Goal: Transaction & Acquisition: Purchase product/service

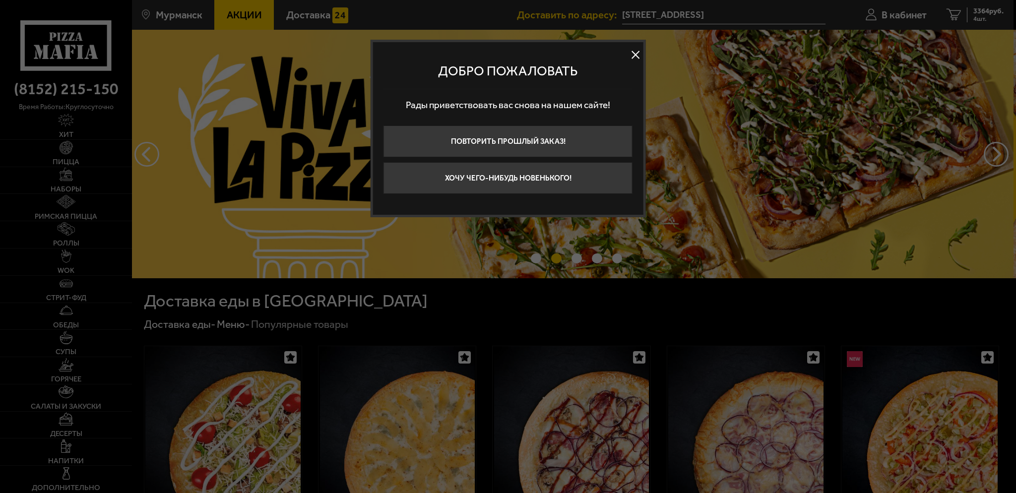
click at [601, 176] on button "Хочу чего-нибудь новенького!" at bounding box center [507, 178] width 249 height 32
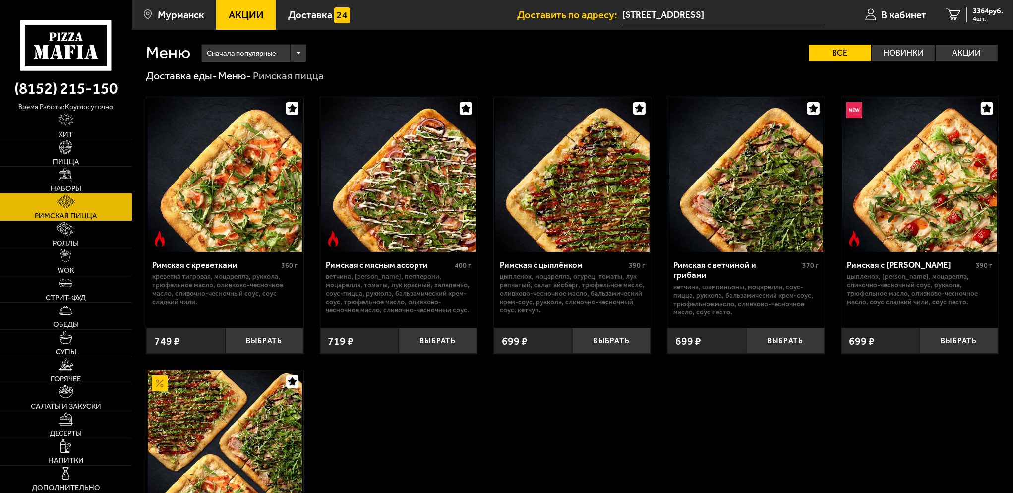
click at [75, 179] on link "Наборы" at bounding box center [66, 180] width 132 height 27
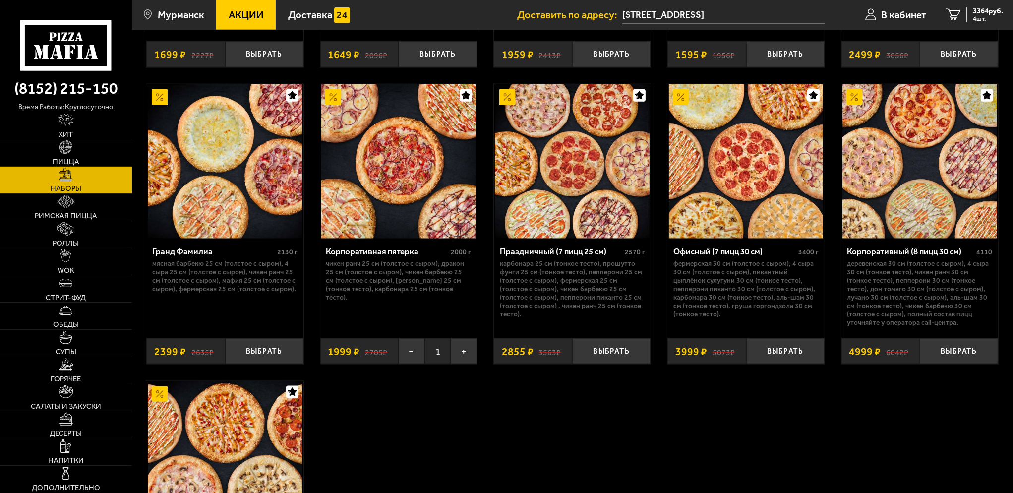
scroll to position [1637, 0]
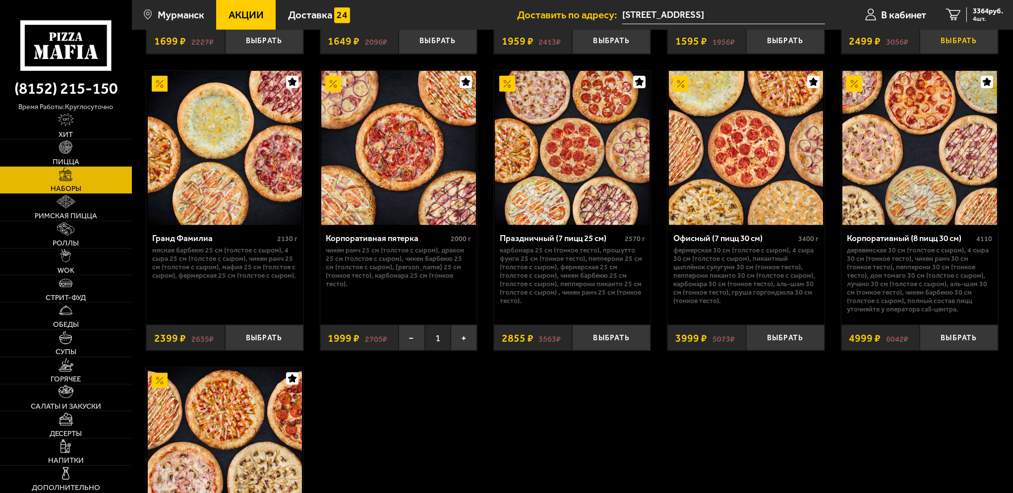
click at [935, 45] on button "Выбрать" at bounding box center [959, 41] width 78 height 26
click at [467, 346] on button "+" at bounding box center [464, 338] width 26 height 26
click at [414, 345] on button "−" at bounding box center [412, 338] width 26 height 26
click at [960, 14] on link "5 5863 руб. 5 шт." at bounding box center [974, 15] width 77 height 30
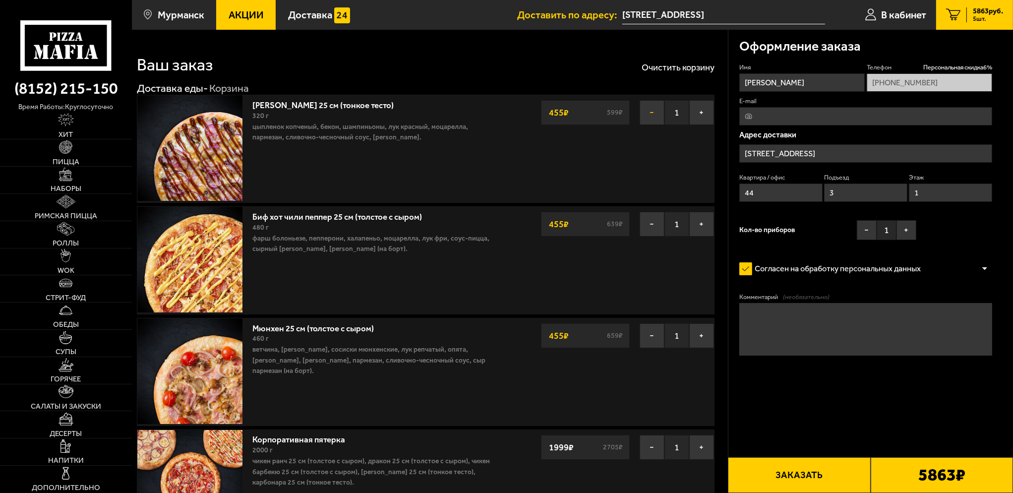
click at [655, 113] on button "−" at bounding box center [652, 112] width 25 height 25
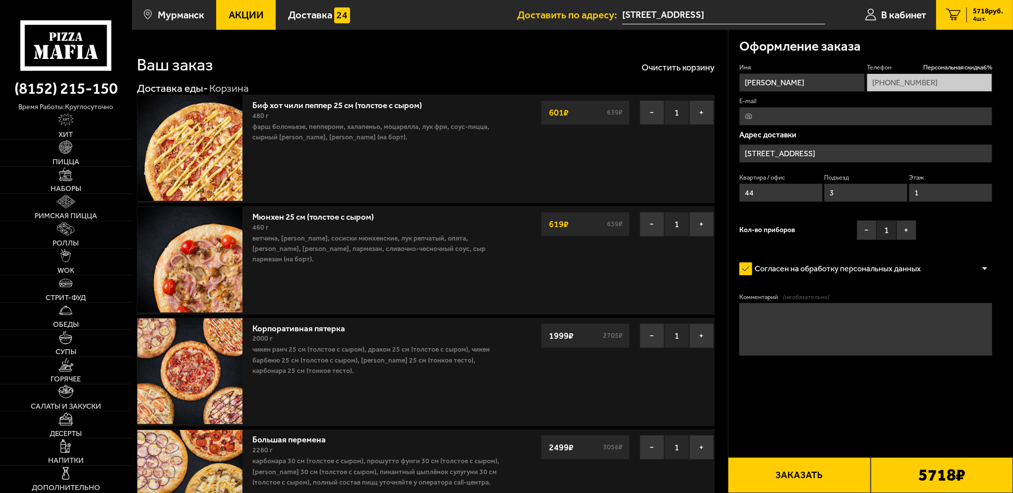
click at [655, 113] on button "−" at bounding box center [652, 112] width 25 height 25
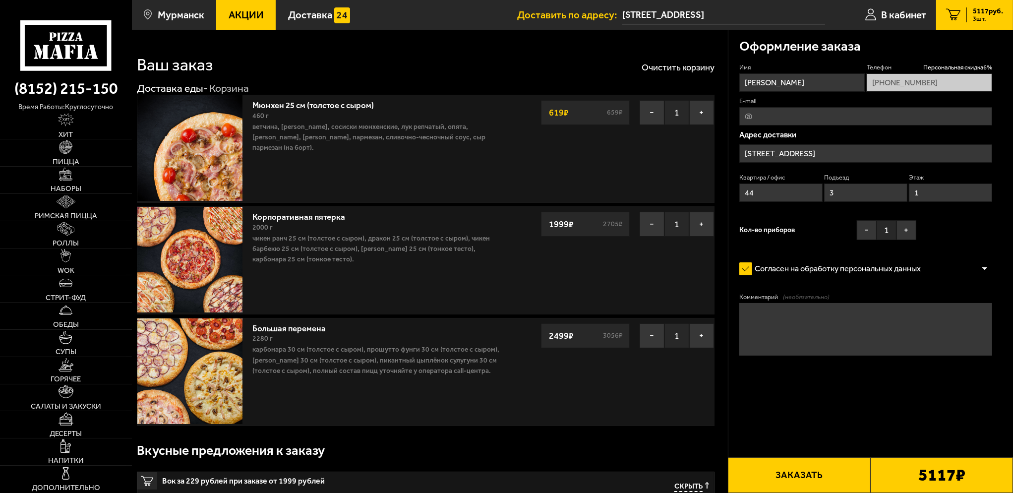
click at [655, 113] on button "−" at bounding box center [652, 112] width 25 height 25
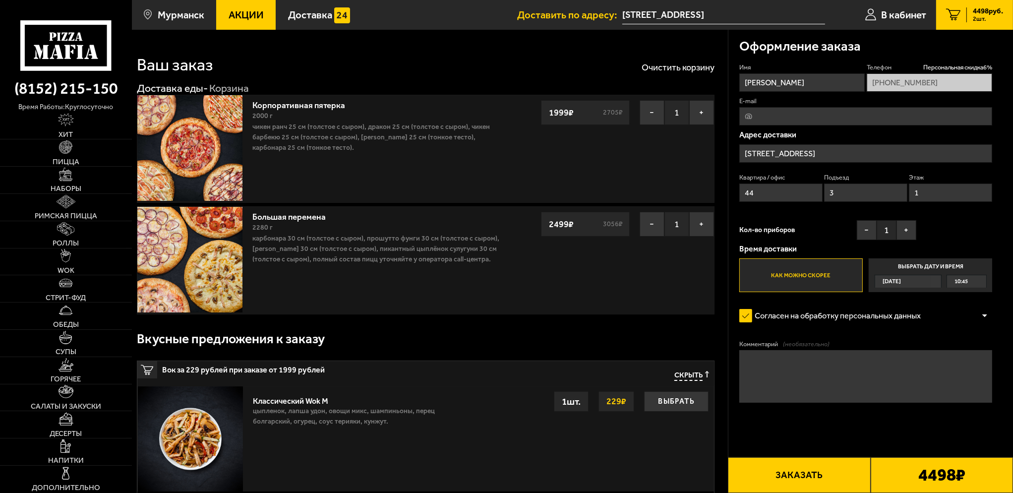
click at [700, 46] on div "Ваш заказ Очистить корзину" at bounding box center [426, 57] width 578 height 31
click at [661, 225] on button "−" at bounding box center [652, 224] width 25 height 25
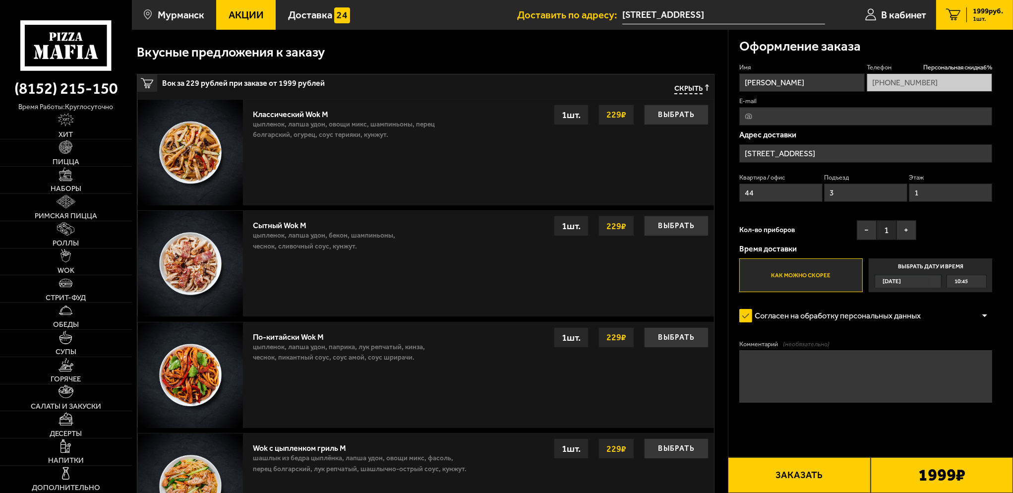
scroll to position [198, 0]
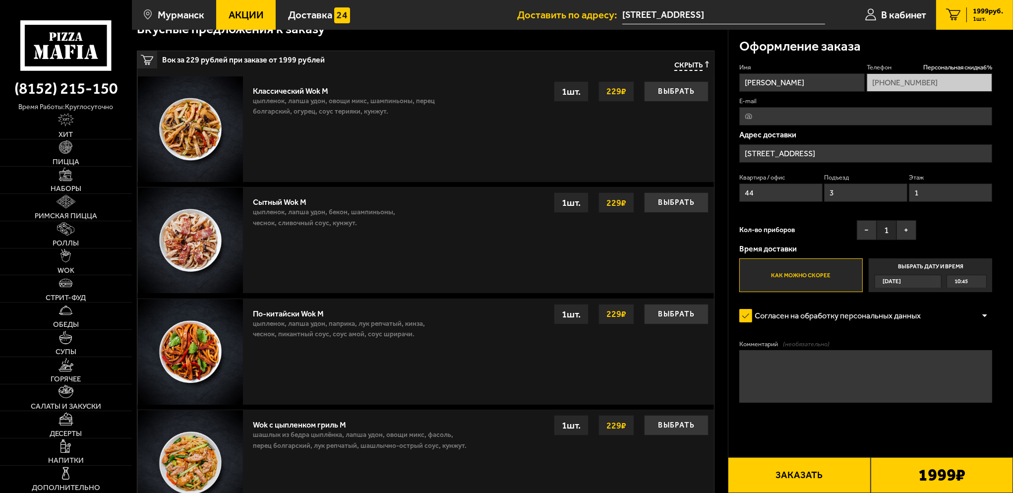
click at [922, 271] on label "Выбрать дату и время Сегодня 10:45" at bounding box center [931, 275] width 124 height 34
click at [0, 0] on input "Выбрать дату и время Сегодня 10:45" at bounding box center [0, 0] width 0 height 0
click at [984, 282] on div "10:45" at bounding box center [966, 281] width 39 height 12
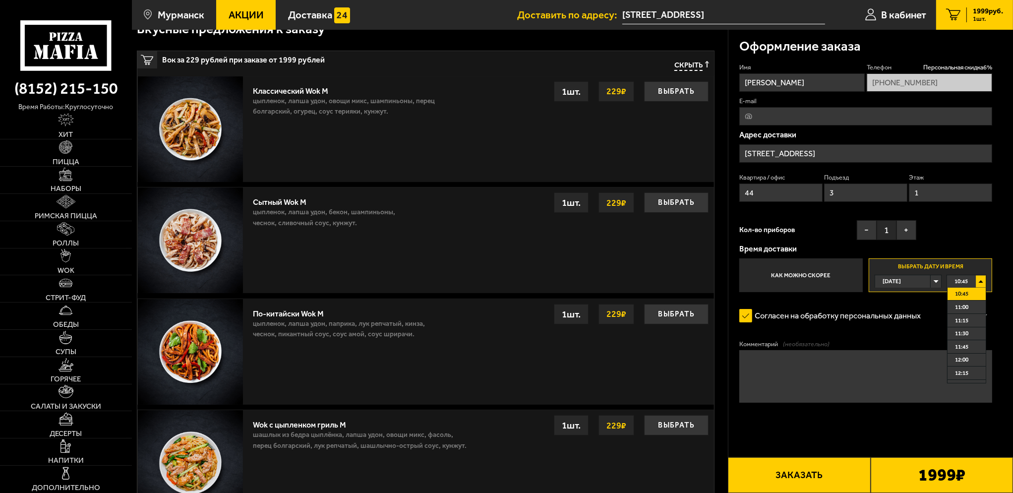
click at [972, 361] on li "12:00" at bounding box center [967, 360] width 38 height 13
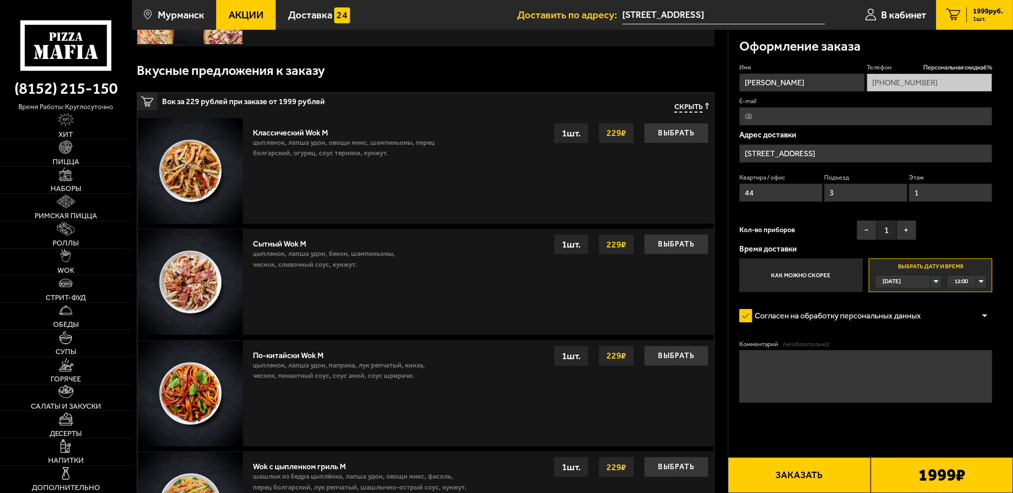
scroll to position [149, 0]
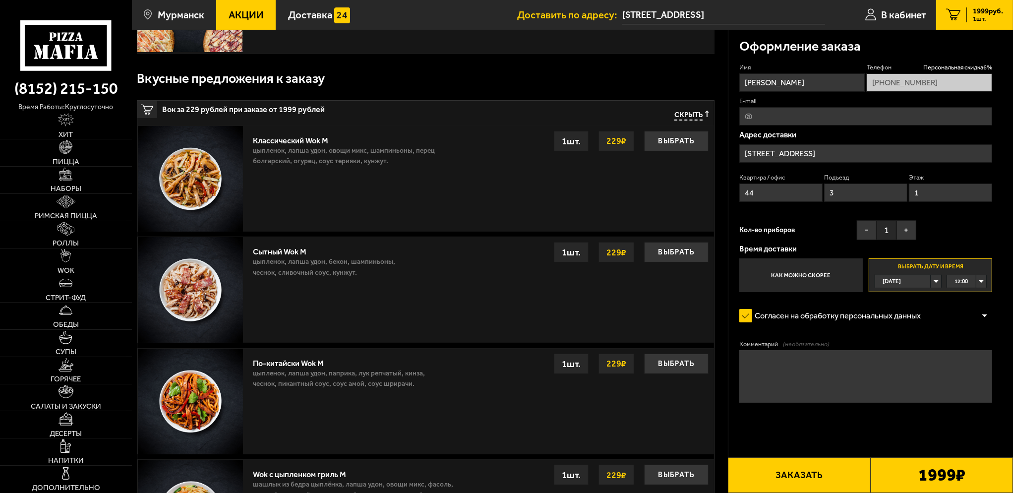
click at [773, 195] on input "44" at bounding box center [781, 193] width 83 height 18
click at [846, 196] on input "3" at bounding box center [865, 193] width 83 height 18
click at [933, 191] on input "1" at bounding box center [950, 193] width 83 height 18
click at [866, 152] on input "[STREET_ADDRESS]" at bounding box center [866, 153] width 253 height 18
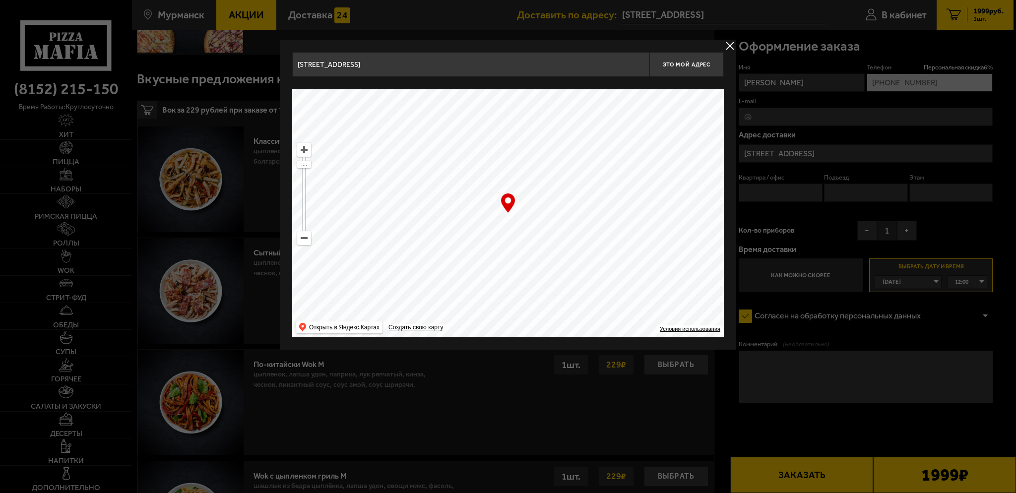
click at [866, 152] on div at bounding box center [508, 246] width 1016 height 493
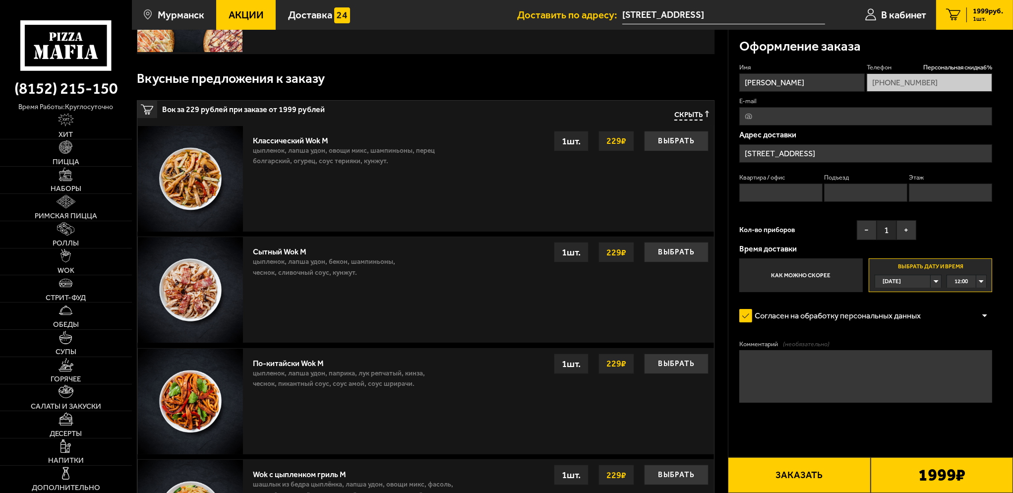
click at [866, 152] on input "[STREET_ADDRESS]" at bounding box center [866, 153] width 253 height 18
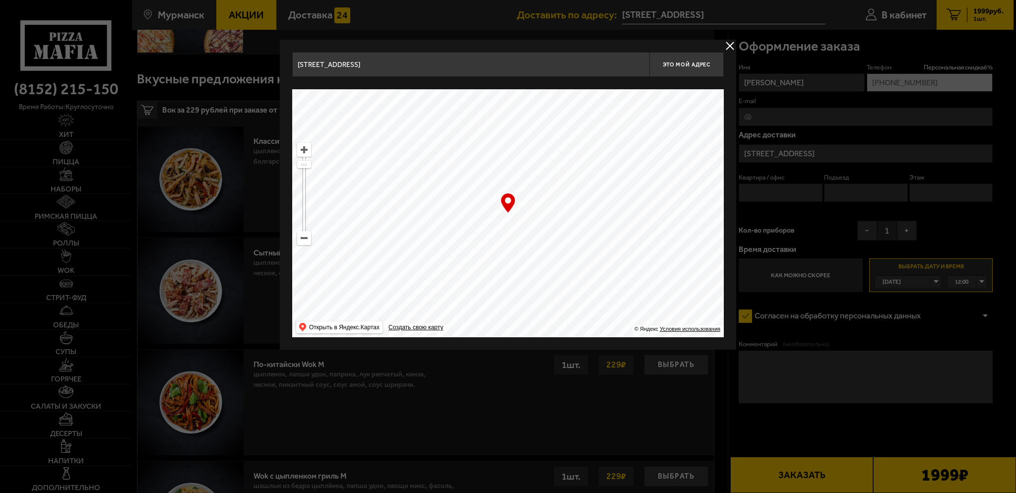
drag, startPoint x: 558, startPoint y: 225, endPoint x: 461, endPoint y: 82, distance: 172.5
click at [463, 84] on div "улица Трудовых Резервов, 11 Это мой адрес Найдите адрес перетащив карту … © Янд…" at bounding box center [508, 194] width 432 height 285
drag, startPoint x: 609, startPoint y: 192, endPoint x: 346, endPoint y: 291, distance: 280.6
click at [346, 291] on ymaps at bounding box center [508, 213] width 432 height 248
type input "[PERSON_NAME][STREET_ADDRESS]"
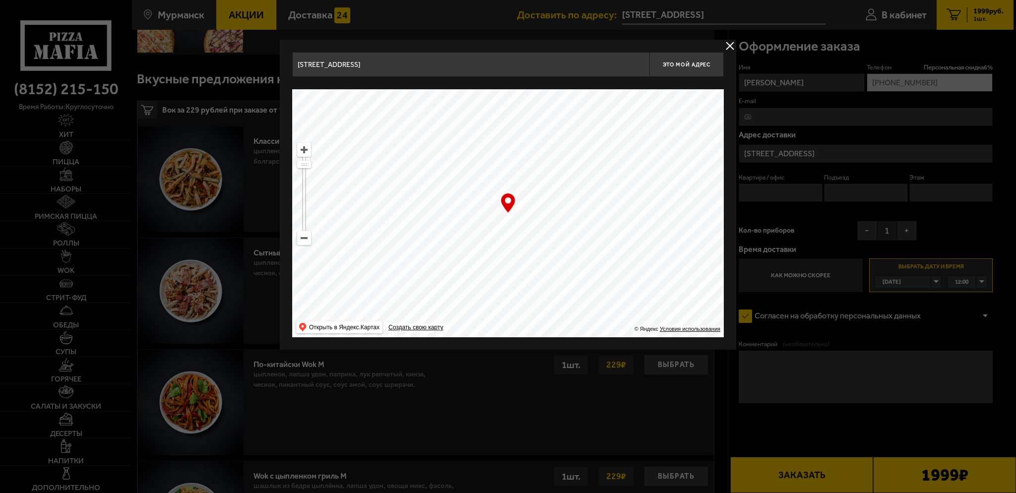
type input "[PERSON_NAME][STREET_ADDRESS]"
click at [512, 237] on ymaps at bounding box center [508, 213] width 432 height 248
click at [690, 67] on button "Это мой адрес" at bounding box center [686, 64] width 74 height 25
type input "[PERSON_NAME][STREET_ADDRESS]"
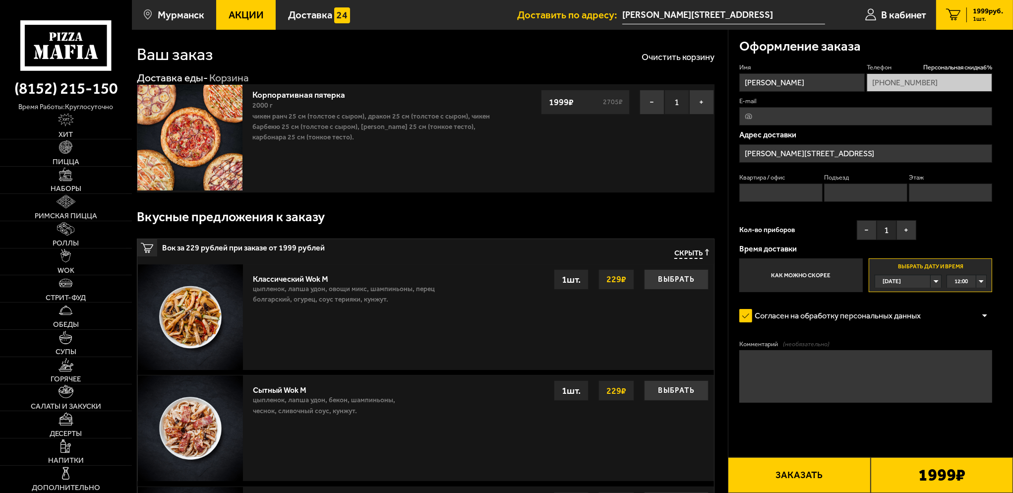
scroll to position [0, 0]
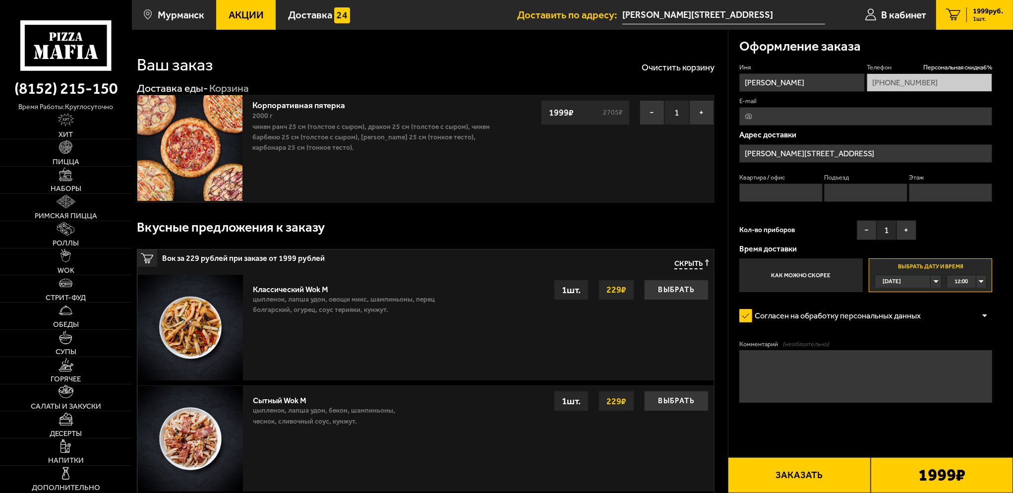
click at [790, 362] on textarea "Комментарий (необязательно)" at bounding box center [866, 376] width 253 height 53
click at [806, 347] on span "(необязательно)" at bounding box center [806, 344] width 47 height 9
click at [806, 350] on textarea "Комментарий (необязательно)" at bounding box center [866, 376] width 253 height 53
click at [778, 373] on textarea "Комментарий (необязательно)" at bounding box center [866, 376] width 253 height 53
click at [909, 234] on button "+" at bounding box center [907, 230] width 20 height 20
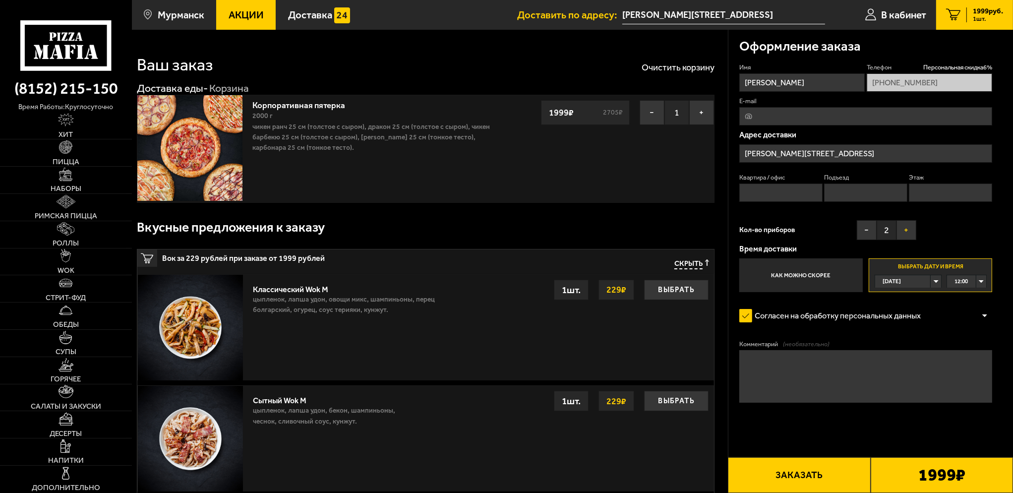
click at [909, 234] on button "+" at bounding box center [907, 230] width 20 height 20
click at [800, 369] on textarea "Комментарий (необязательно)" at bounding box center [866, 376] width 253 height 53
drag, startPoint x: 819, startPoint y: 361, endPoint x: 867, endPoint y: 365, distance: 48.2
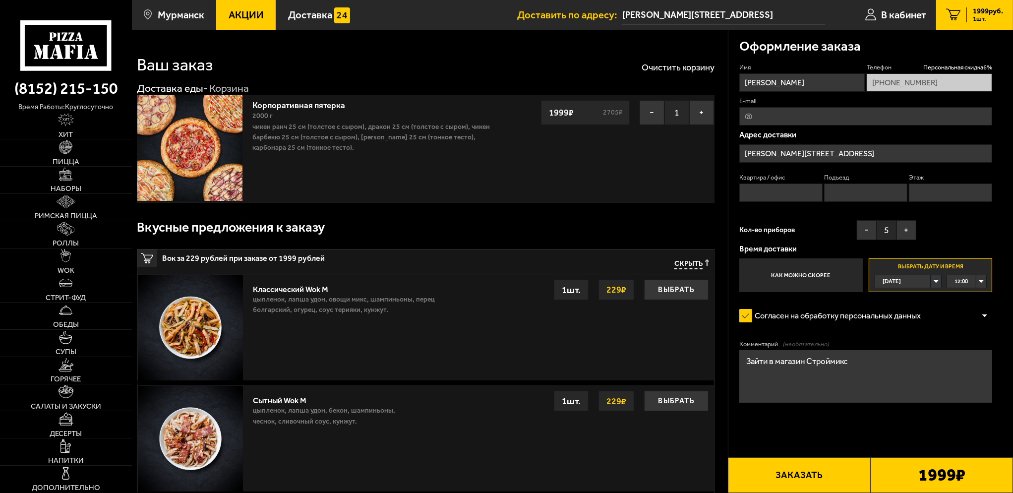
click at [867, 365] on textarea "Зайти в магазин Строймикс" at bounding box center [866, 376] width 253 height 53
click at [935, 365] on textarea "Зайти в магазин Строймикс. Отдать Владимиру" at bounding box center [866, 376] width 253 height 53
type textarea "Зайти в магазин Строймикс. Отдать [PERSON_NAME] ."
click at [806, 477] on button "Заказать" at bounding box center [799, 475] width 142 height 36
click at [791, 198] on input "Квартира / офис" at bounding box center [781, 193] width 83 height 18
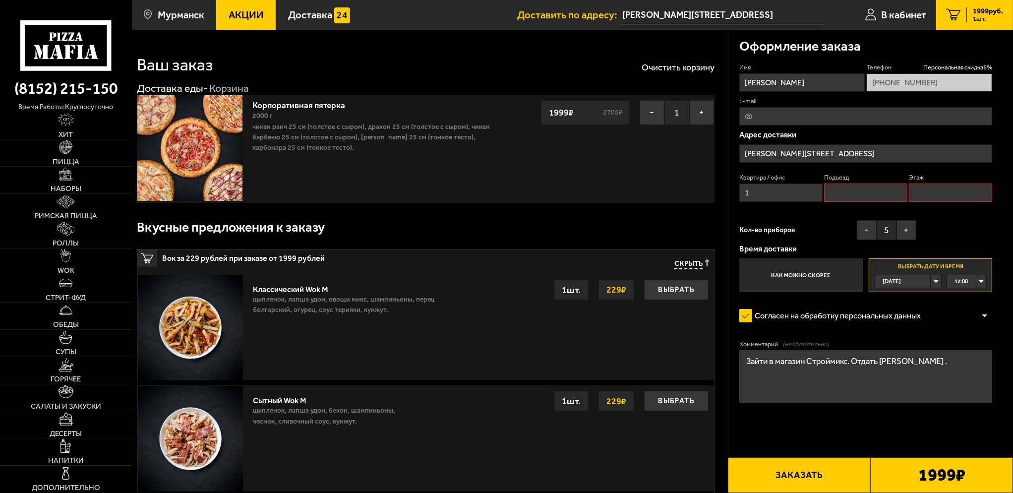
type input "1"
click at [859, 200] on input "Подъезд" at bounding box center [865, 193] width 83 height 18
type input "1"
click at [950, 187] on input "Этаж" at bounding box center [950, 193] width 83 height 18
type input "1"
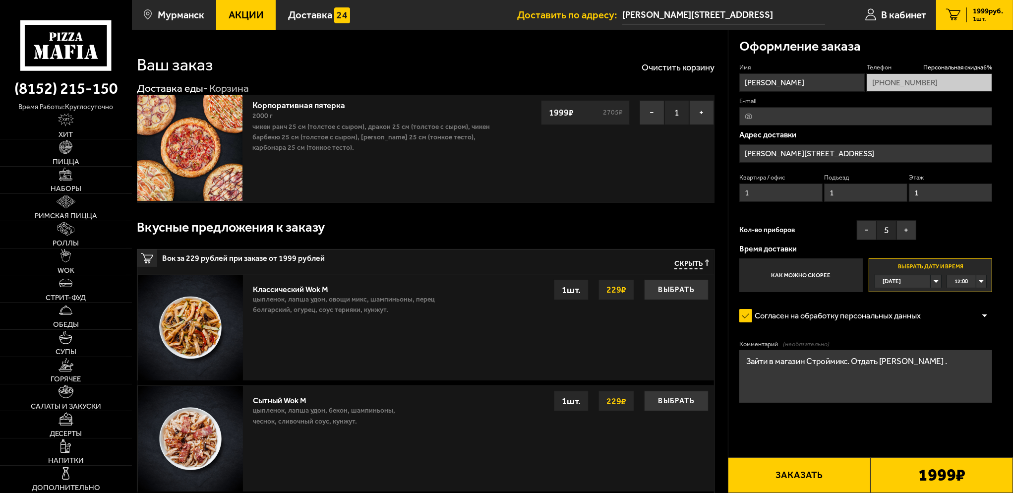
click at [827, 474] on button "Заказать" at bounding box center [799, 475] width 142 height 36
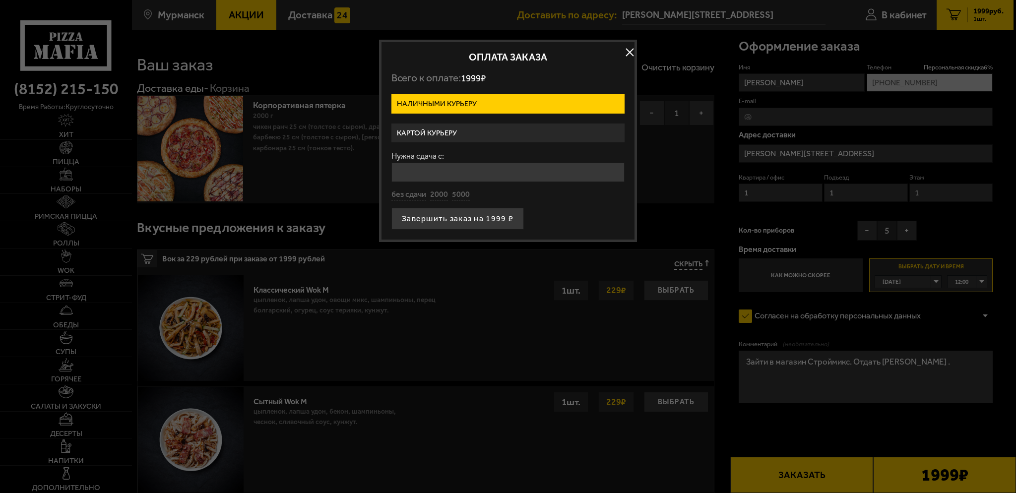
click at [485, 129] on label "Картой курьеру" at bounding box center [507, 133] width 233 height 19
click at [0, 0] on input "Картой курьеру" at bounding box center [0, 0] width 0 height 0
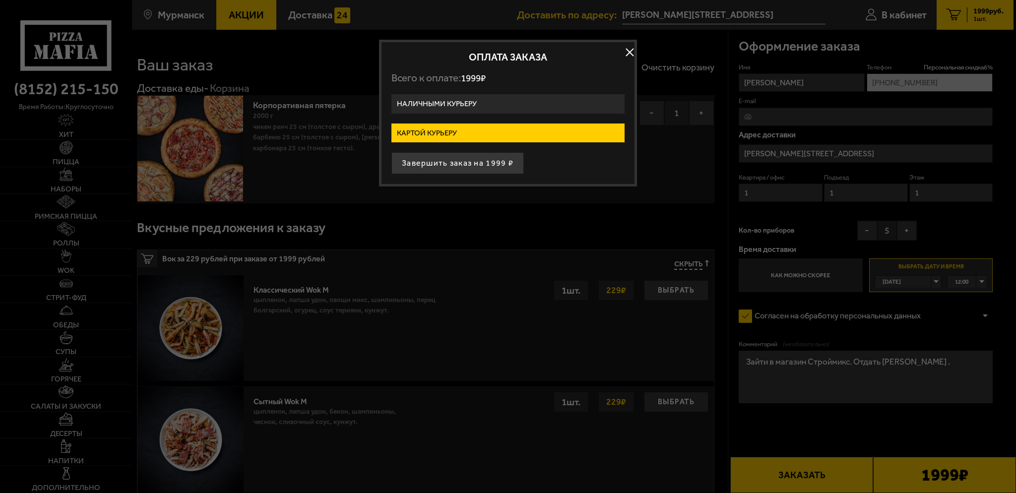
click at [471, 92] on div "Оплата заказа Всего к оплате: 1999 ₽ Наличными курьеру Картой курьеру Завершить…" at bounding box center [508, 113] width 258 height 147
click at [473, 103] on label "Наличными курьеру" at bounding box center [507, 103] width 233 height 19
click at [0, 0] on input "Наличными курьеру" at bounding box center [0, 0] width 0 height 0
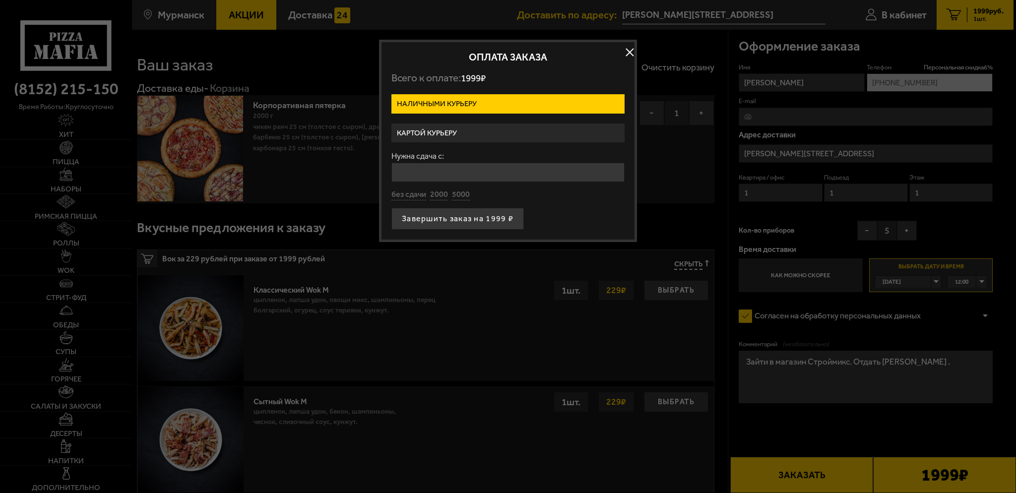
click at [466, 124] on label "Картой курьеру" at bounding box center [507, 133] width 233 height 19
click at [0, 0] on input "Картой курьеру" at bounding box center [0, 0] width 0 height 0
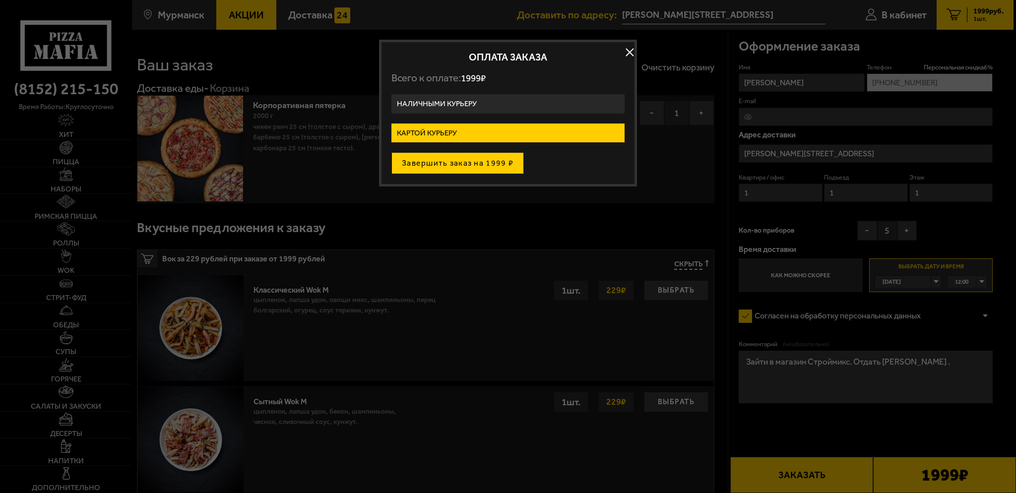
click at [497, 163] on button "Завершить заказ на 1999 ₽" at bounding box center [457, 163] width 132 height 22
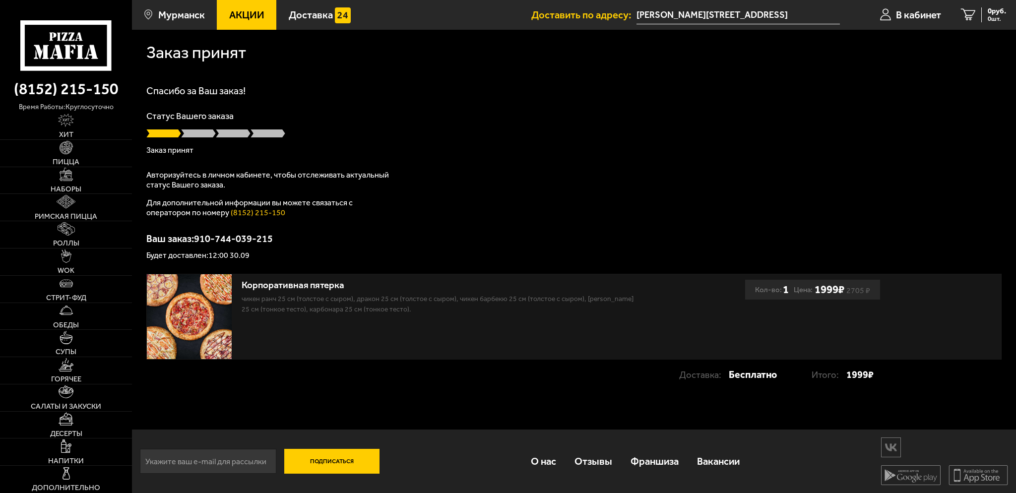
click at [254, 24] on link "Акции" at bounding box center [247, 15] width 60 height 30
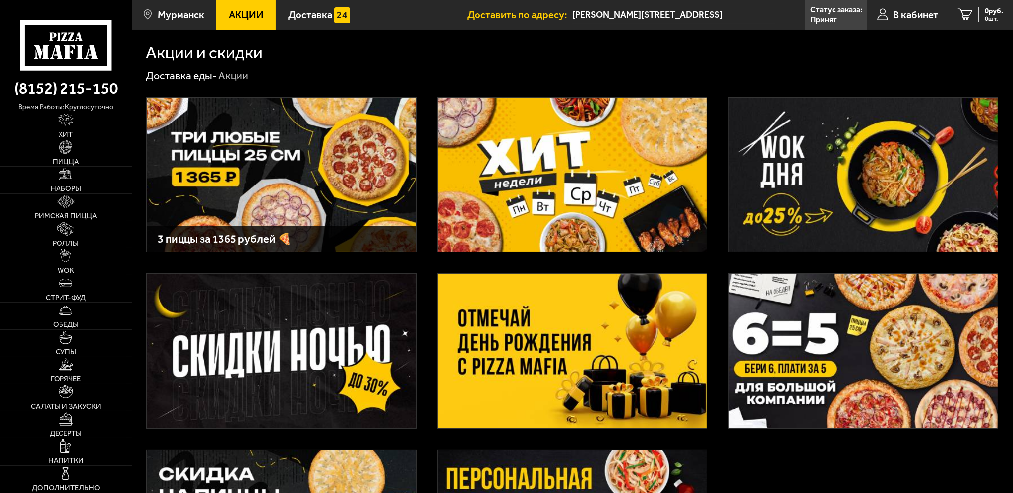
click at [530, 142] on img at bounding box center [572, 175] width 269 height 154
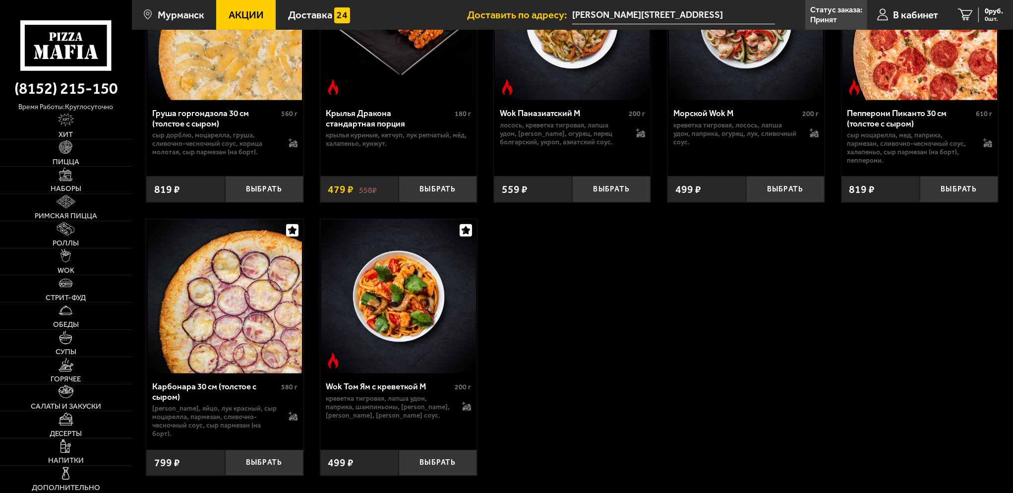
scroll to position [546, 0]
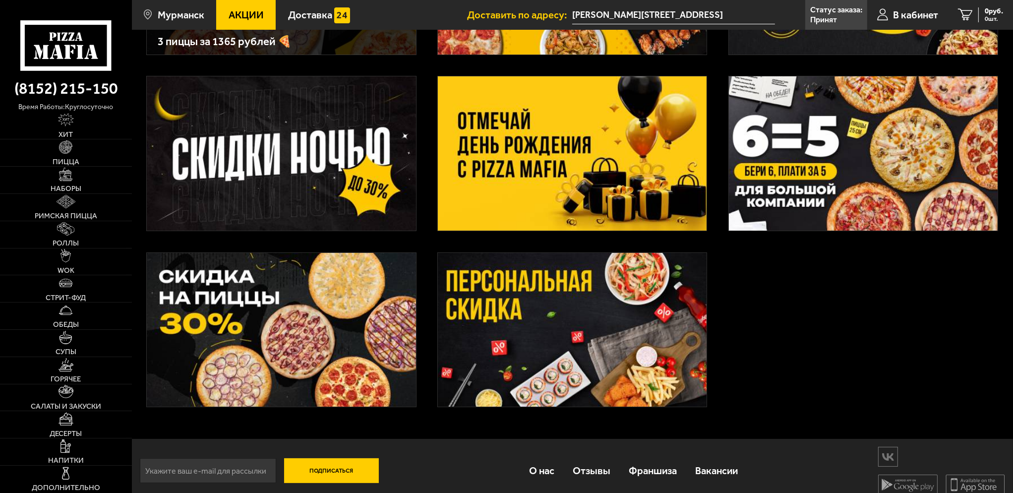
scroll to position [208, 0]
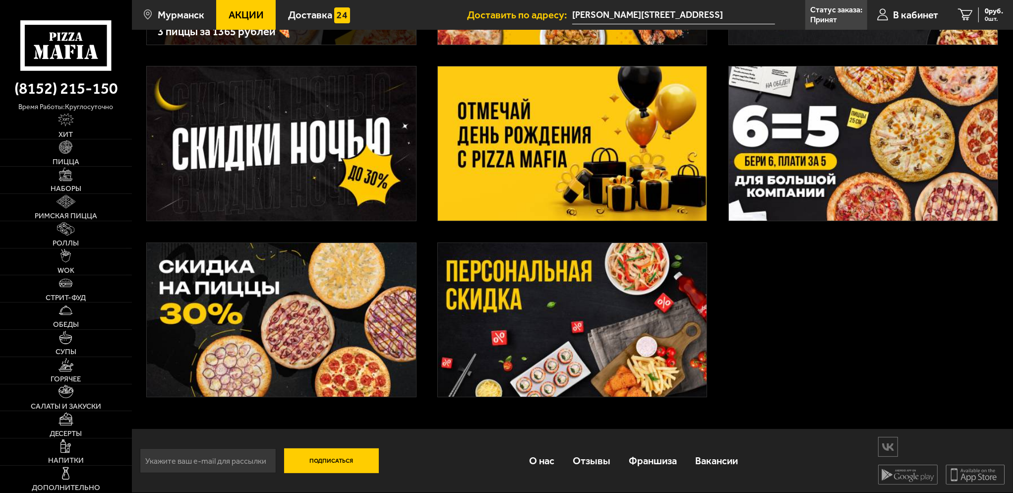
click at [387, 267] on img at bounding box center [281, 320] width 269 height 154
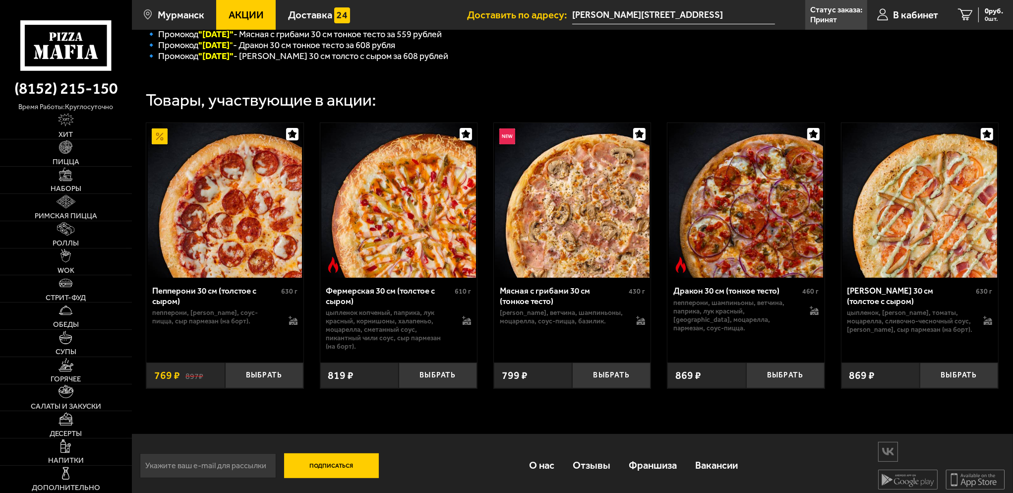
scroll to position [298, 0]
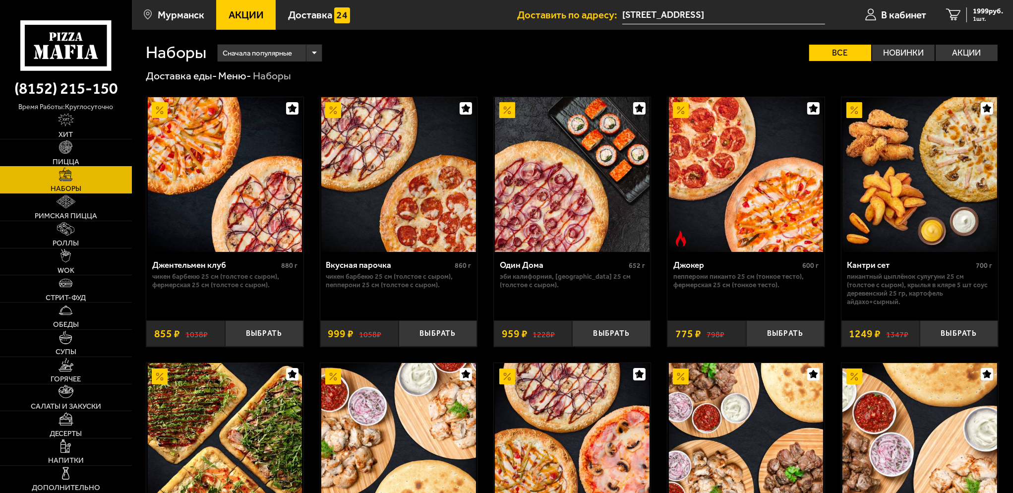
click at [104, 151] on link "Пицца" at bounding box center [66, 152] width 132 height 27
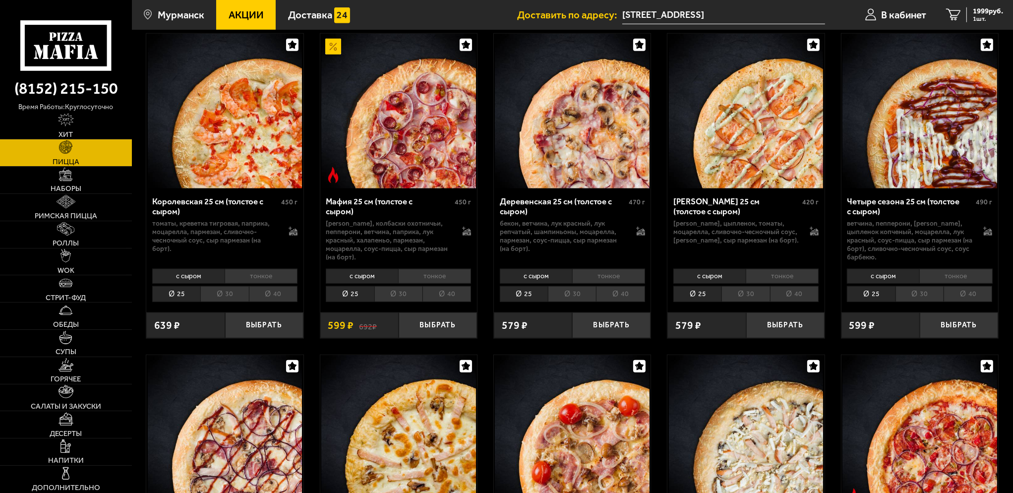
scroll to position [1389, 0]
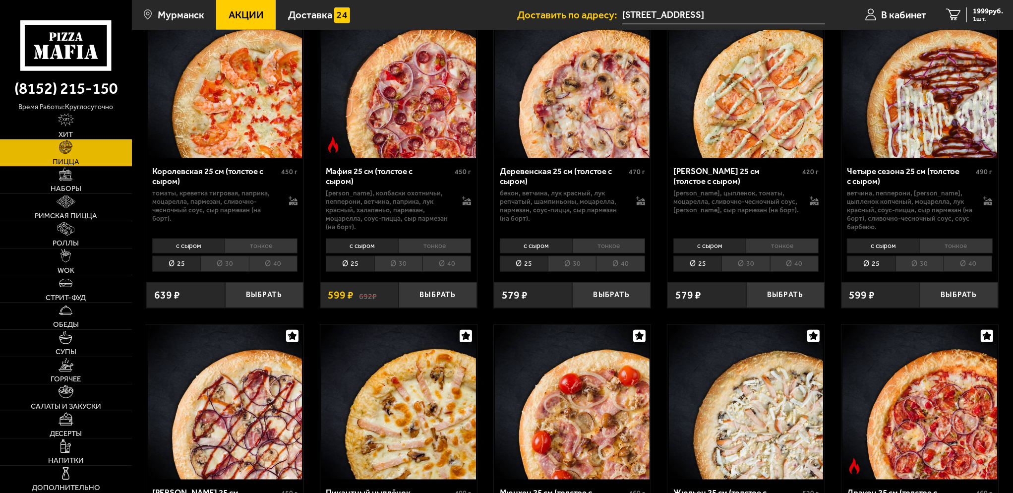
click at [577, 256] on li "30" at bounding box center [572, 264] width 48 height 16
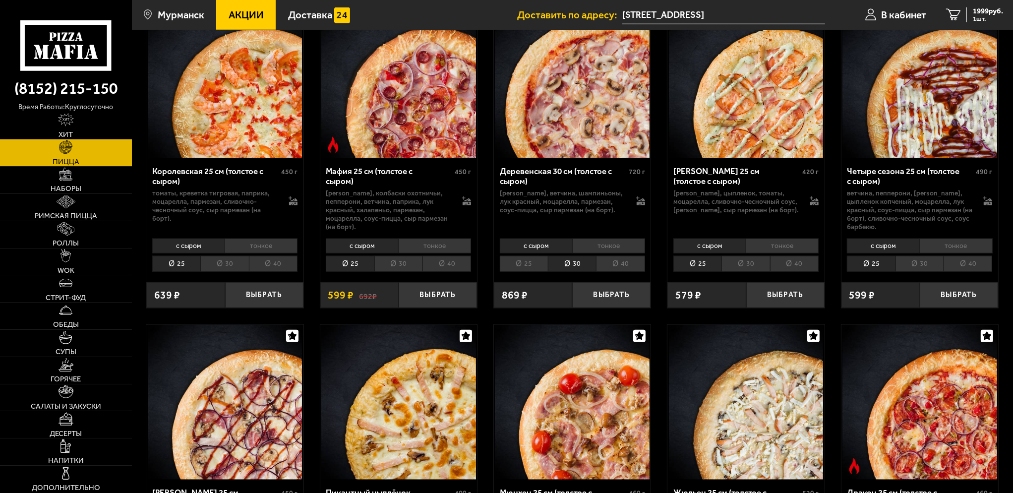
click at [611, 256] on li "40" at bounding box center [620, 264] width 49 height 16
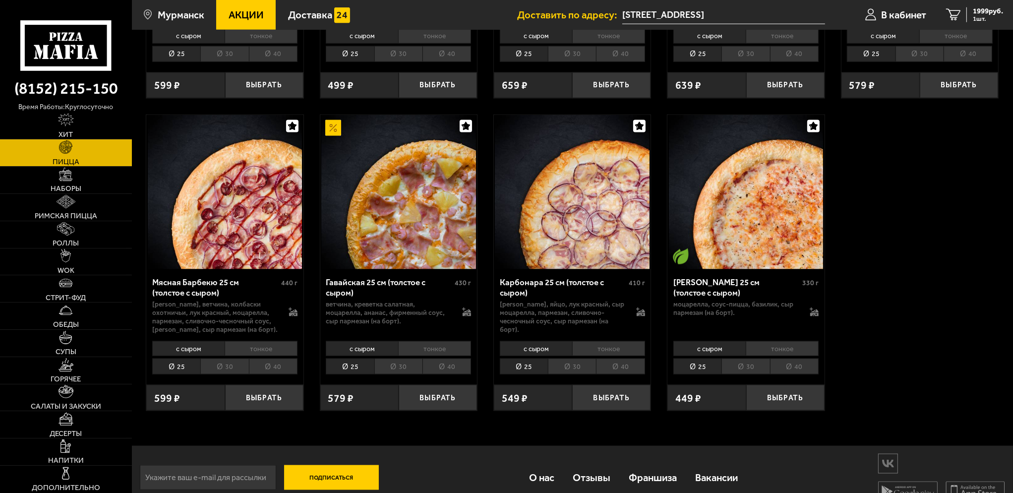
scroll to position [1921, 0]
click at [406, 358] on li "30" at bounding box center [398, 366] width 48 height 16
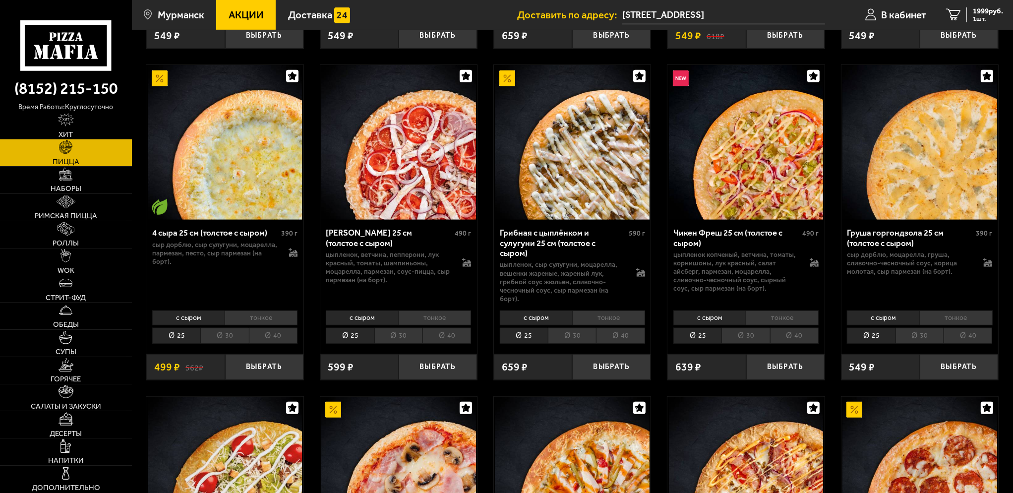
scroll to position [730, 0]
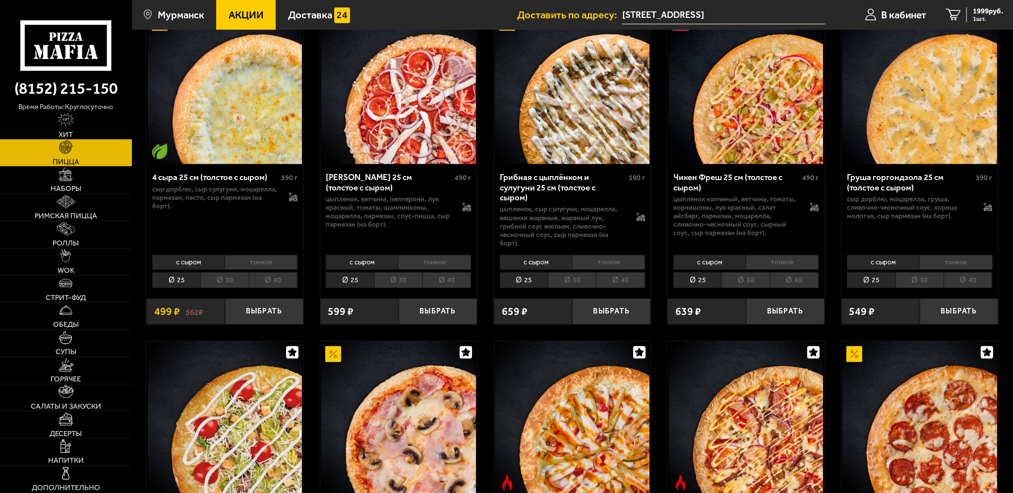
click at [224, 272] on li "30" at bounding box center [224, 280] width 48 height 16
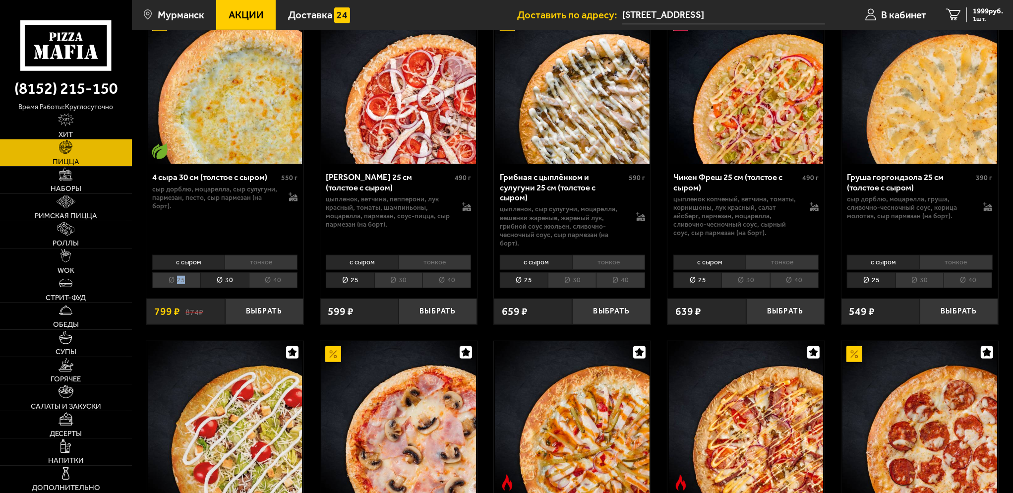
click at [184, 274] on li "25" at bounding box center [176, 280] width 48 height 16
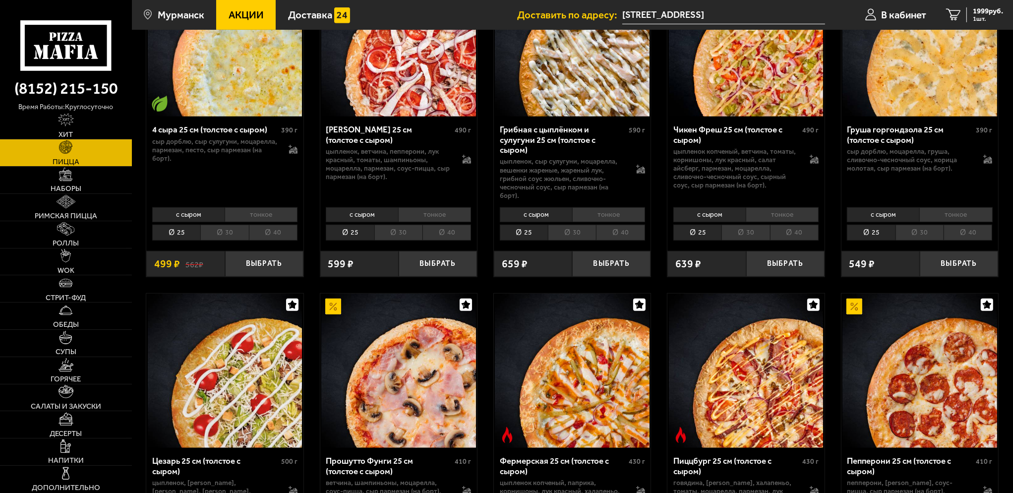
scroll to position [794, 0]
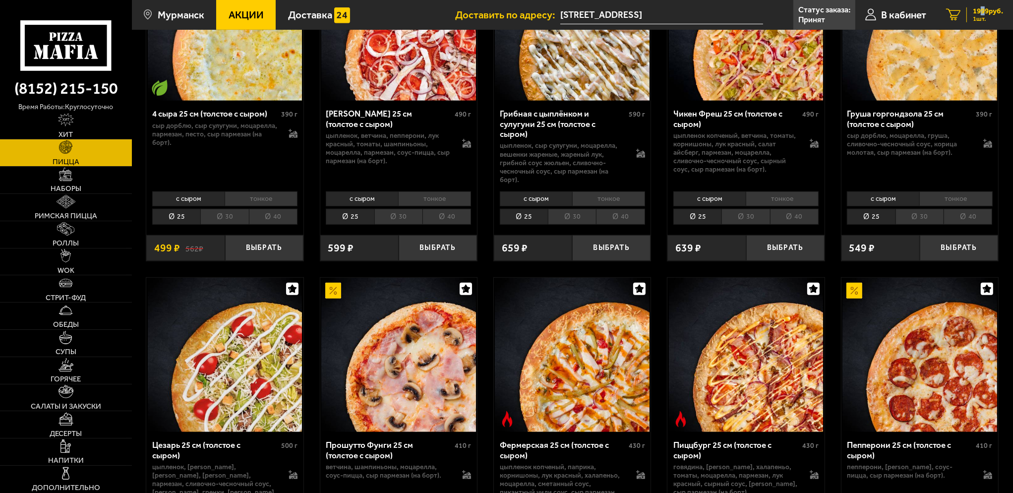
click at [981, 10] on span "1999 руб." at bounding box center [988, 10] width 30 height 7
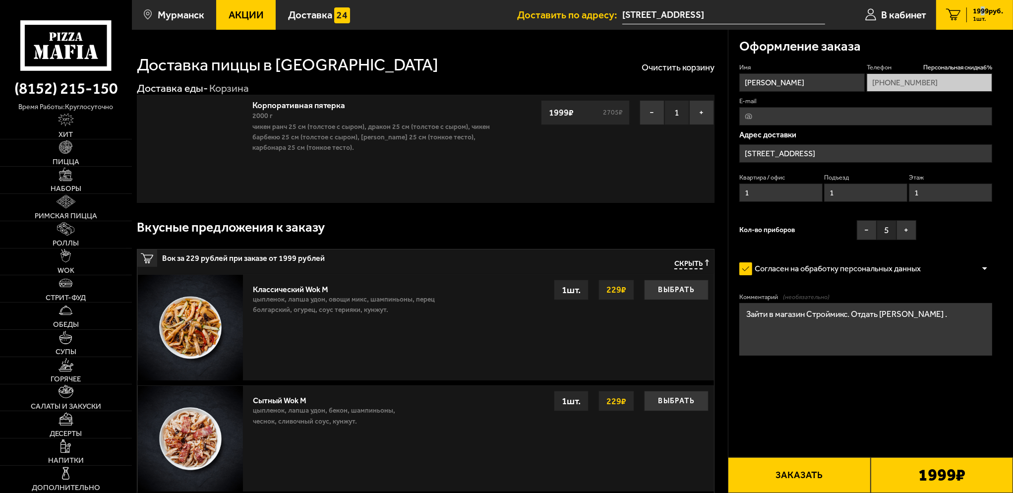
type input "[PERSON_NAME][STREET_ADDRESS]"
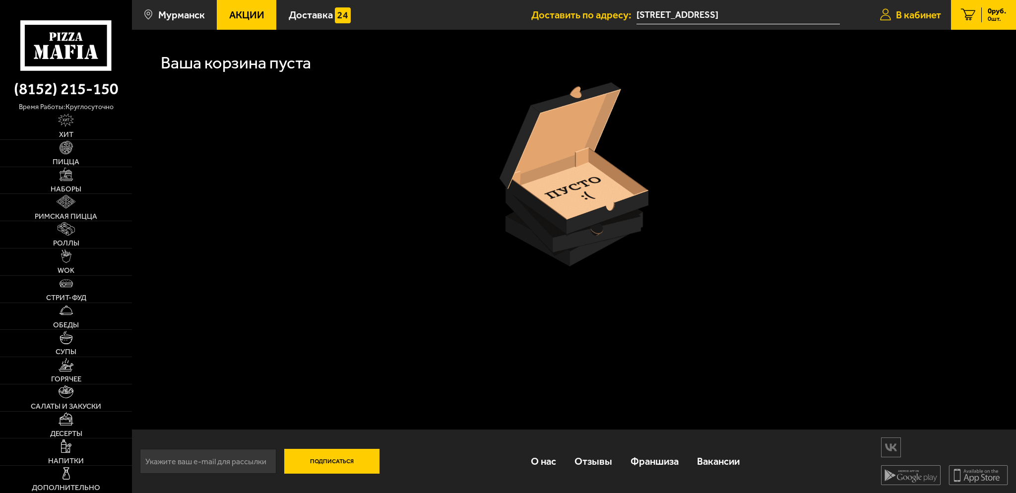
click at [913, 13] on span "В кабинет" at bounding box center [918, 15] width 45 height 10
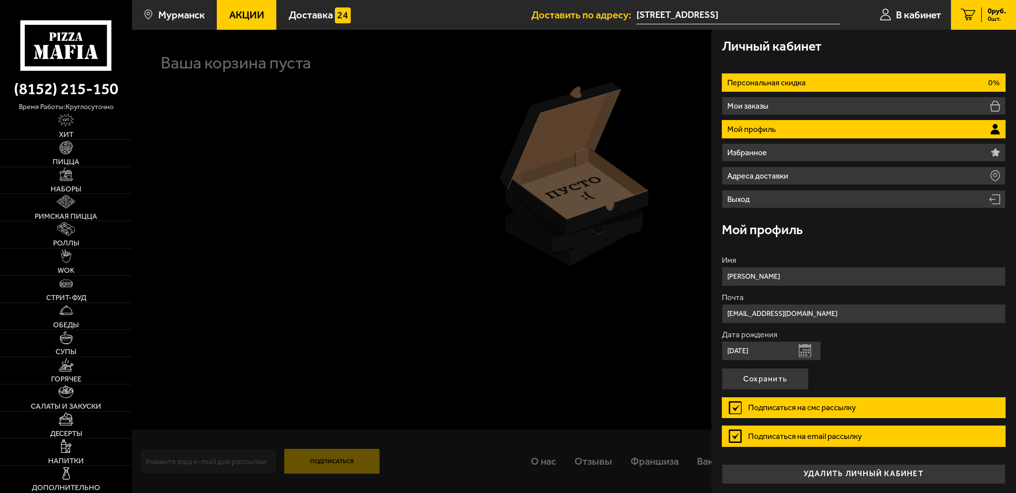
click at [850, 88] on li "Персональная скидка 0%" at bounding box center [864, 82] width 284 height 18
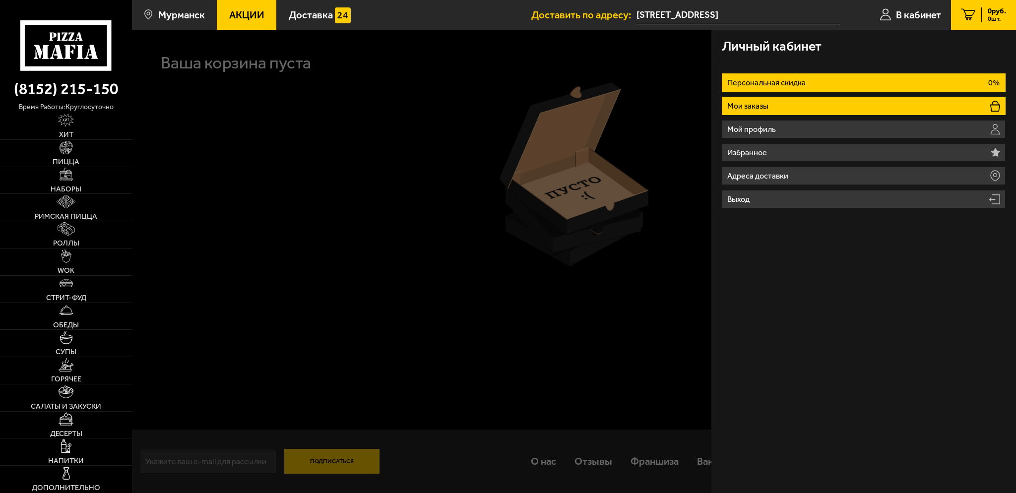
click at [845, 109] on li "Мои заказы" at bounding box center [864, 106] width 284 height 18
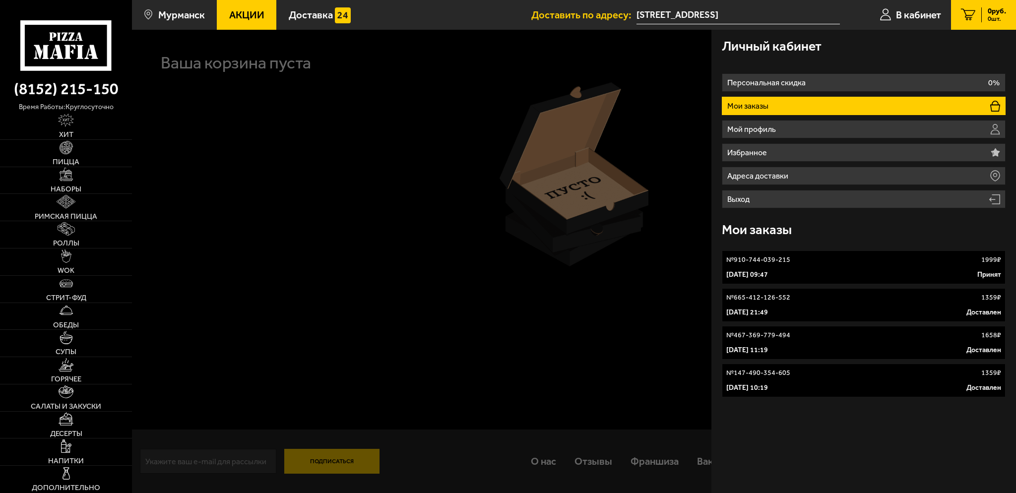
click at [988, 21] on span "0 шт." at bounding box center [997, 19] width 18 height 6
click at [905, 15] on span "В кабинет" at bounding box center [918, 15] width 45 height 10
click at [66, 158] on span "Пицца" at bounding box center [66, 161] width 27 height 7
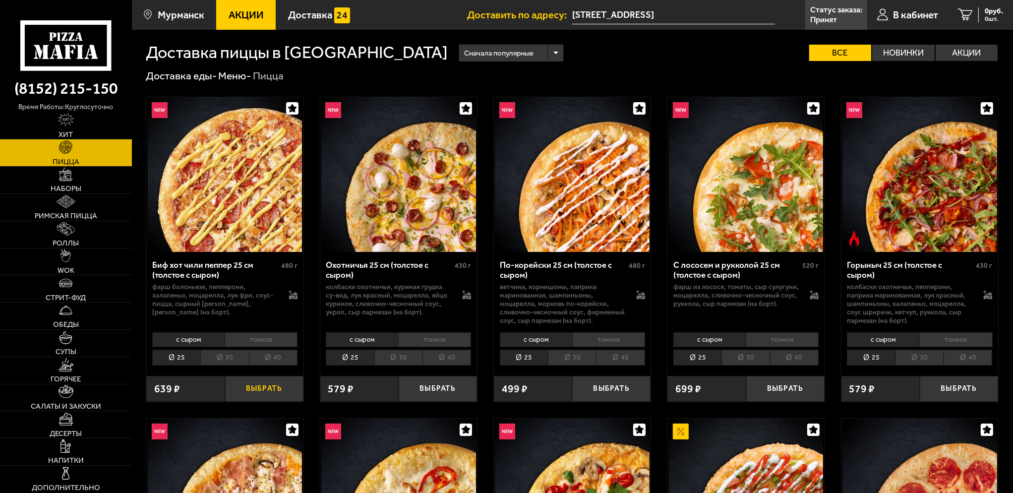
click at [270, 389] on button "Выбрать" at bounding box center [264, 389] width 78 height 26
click at [986, 16] on span "1 шт." at bounding box center [990, 19] width 26 height 6
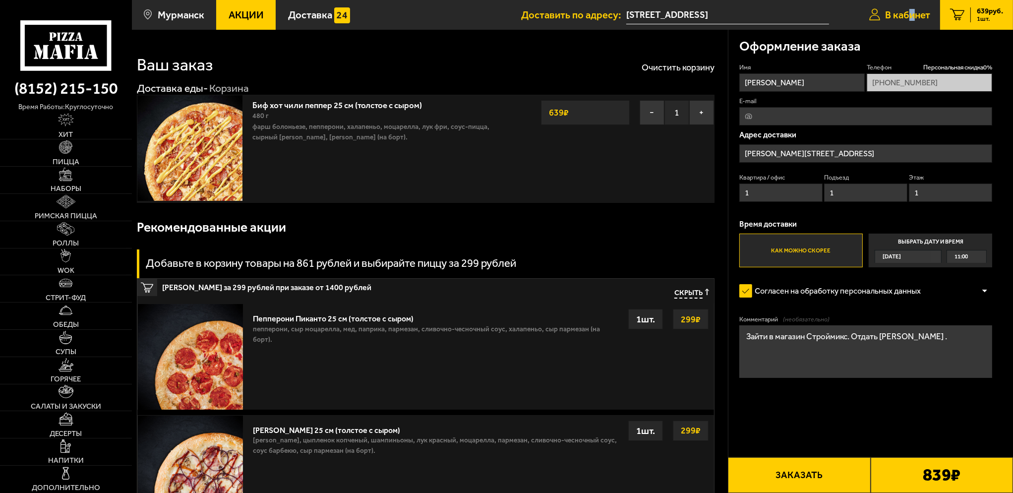
click at [910, 17] on span "В кабинет" at bounding box center [907, 15] width 45 height 10
type input "[STREET_ADDRESS]"
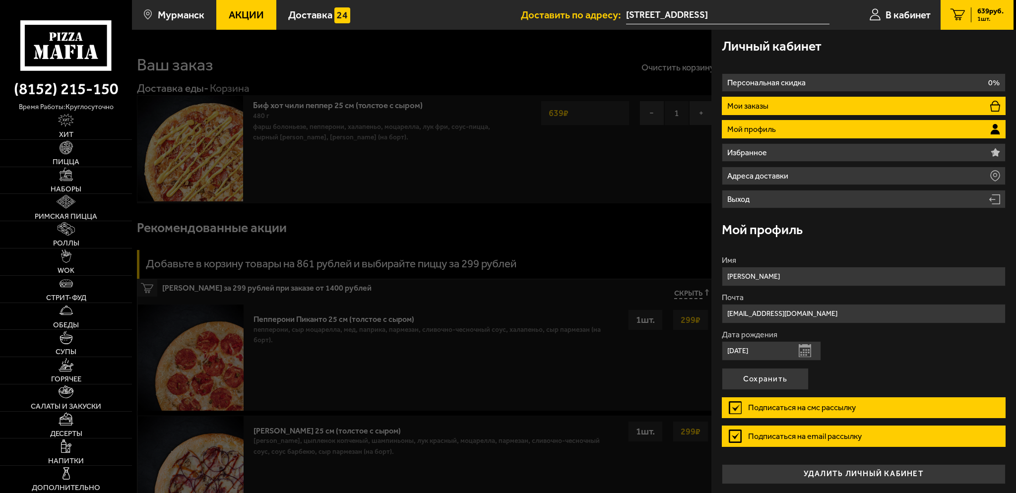
click at [865, 108] on li "Мои заказы" at bounding box center [864, 106] width 284 height 18
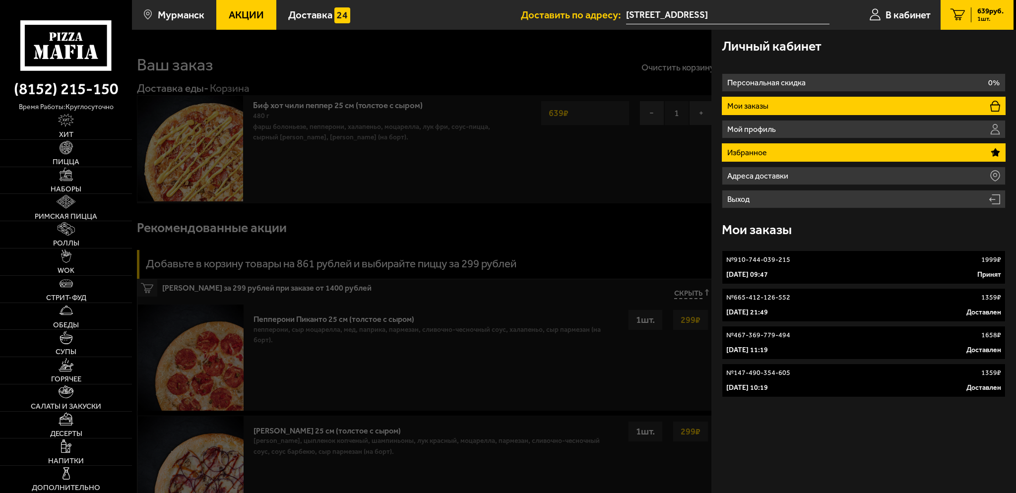
click at [873, 156] on li "Избранное" at bounding box center [864, 152] width 284 height 18
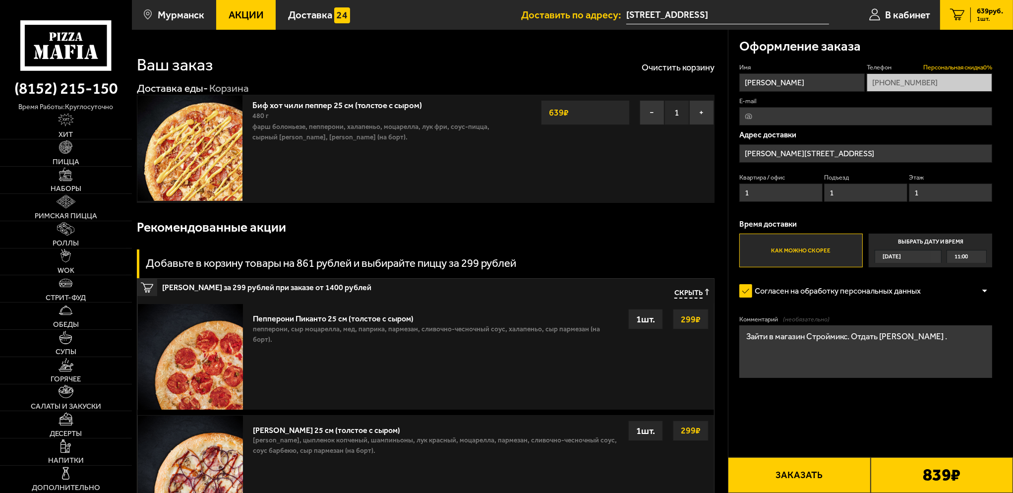
click at [942, 65] on span "Персональная скидка 0 %" at bounding box center [958, 67] width 69 height 9
click at [914, 18] on span "В кабинет" at bounding box center [907, 15] width 45 height 10
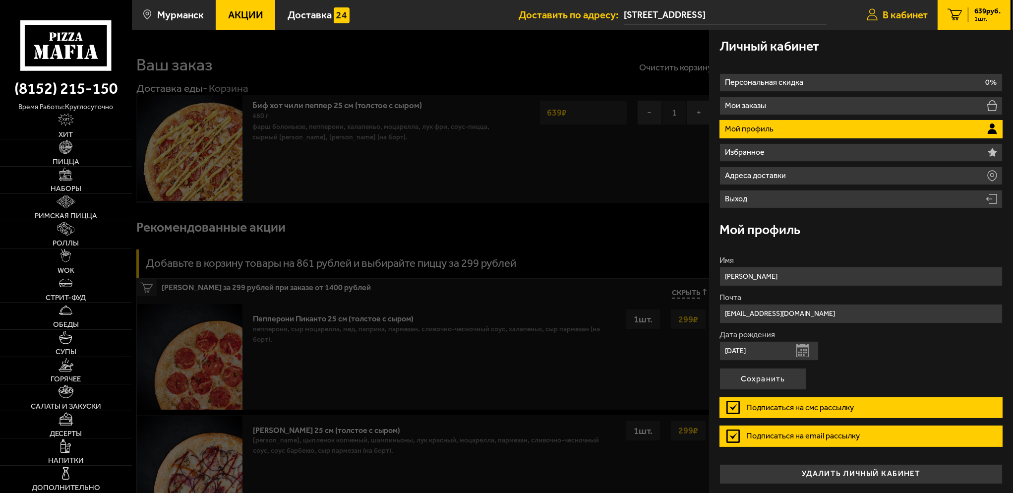
type input "[STREET_ADDRESS]"
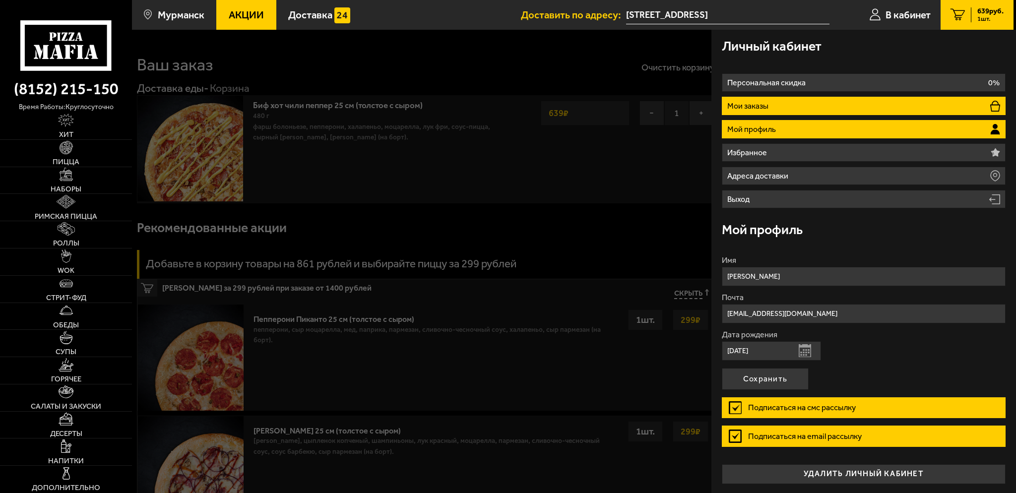
click at [823, 99] on li "Мои заказы" at bounding box center [864, 106] width 284 height 18
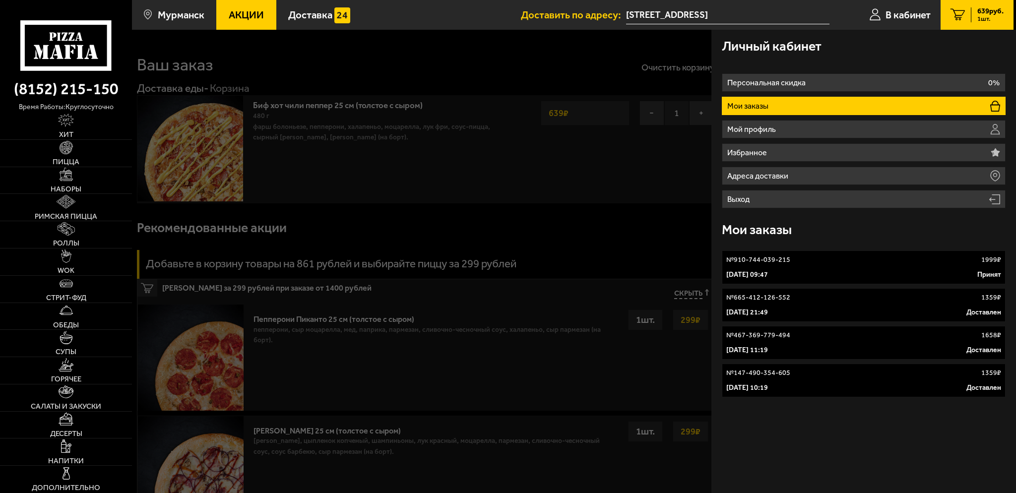
click at [742, 269] on link "№ 910-744-039-215 1999 ₽ [DATE] 09:47 Принят" at bounding box center [864, 267] width 284 height 34
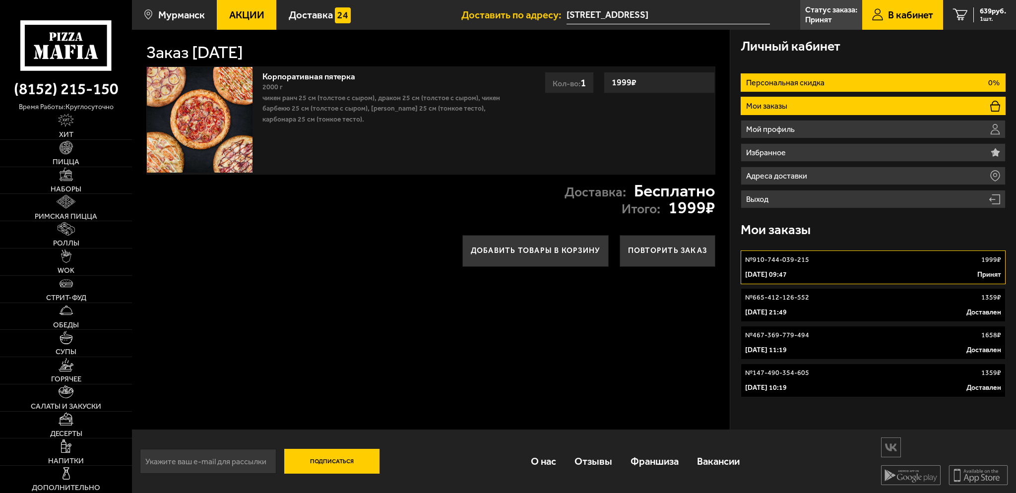
click at [811, 84] on p "Персональная скидка" at bounding box center [786, 83] width 81 height 8
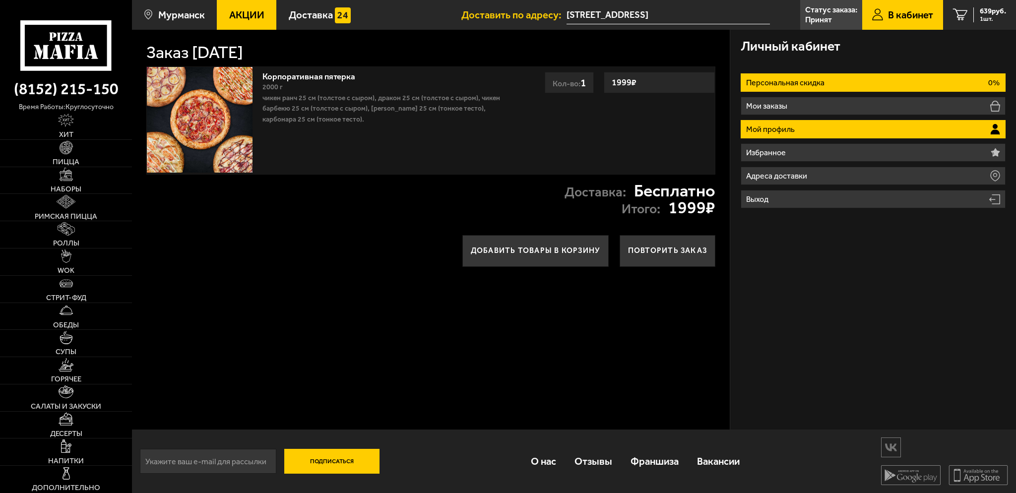
click at [812, 132] on li "Мой профиль" at bounding box center [873, 129] width 264 height 18
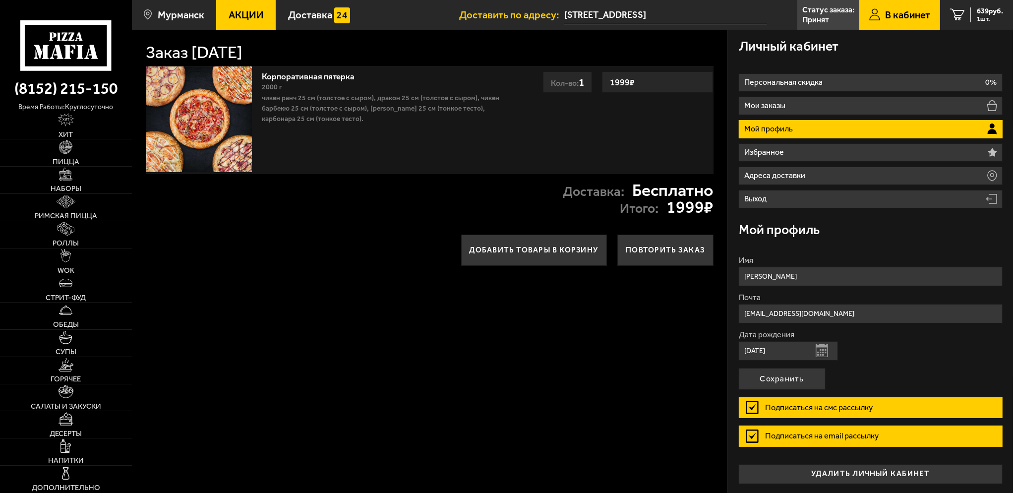
drag, startPoint x: 272, startPoint y: 95, endPoint x: 298, endPoint y: 134, distance: 47.1
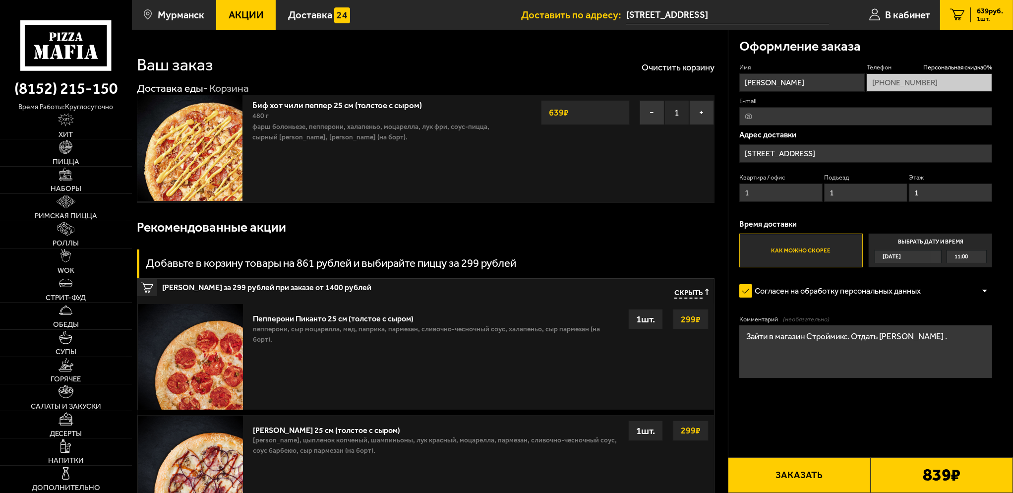
type input "[PERSON_NAME][STREET_ADDRESS]"
drag, startPoint x: 304, startPoint y: 155, endPoint x: 304, endPoint y: 162, distance: 6.9
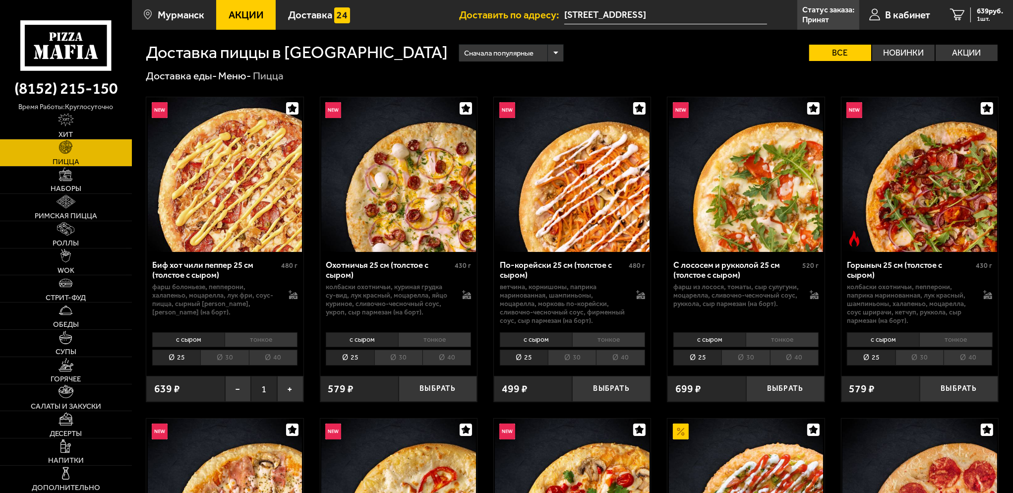
drag, startPoint x: 304, startPoint y: 162, endPoint x: 310, endPoint y: 168, distance: 8.4
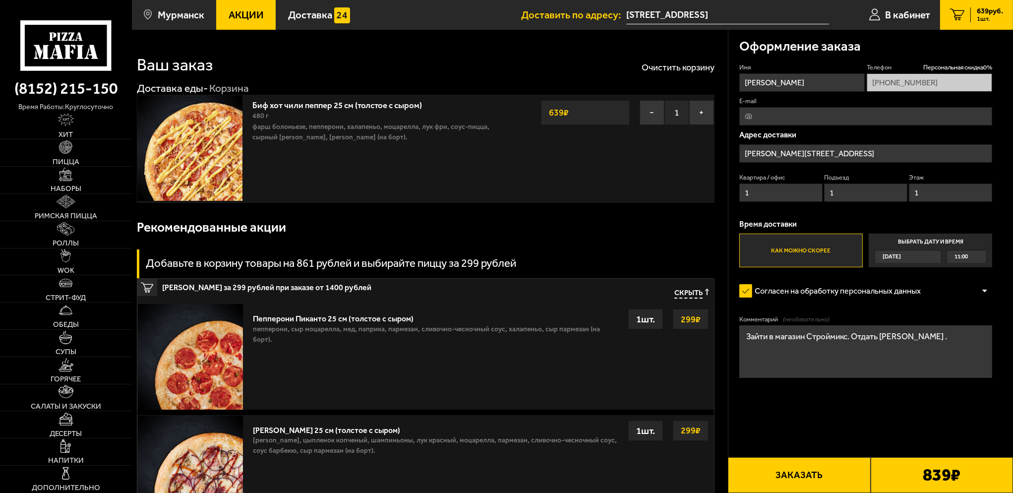
scroll to position [794, 0]
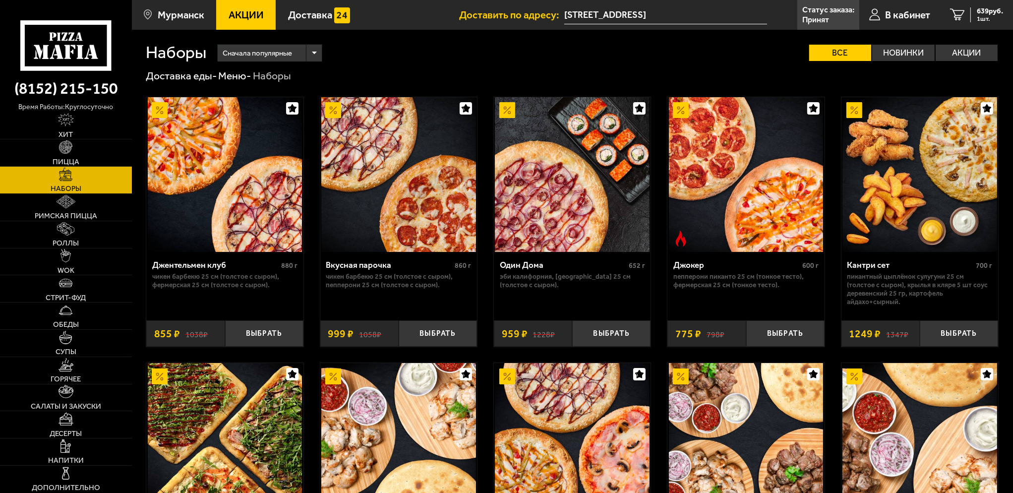
drag, startPoint x: 316, startPoint y: 178, endPoint x: 321, endPoint y: 177, distance: 5.1
click at [876, 16] on icon at bounding box center [875, 15] width 11 height 12
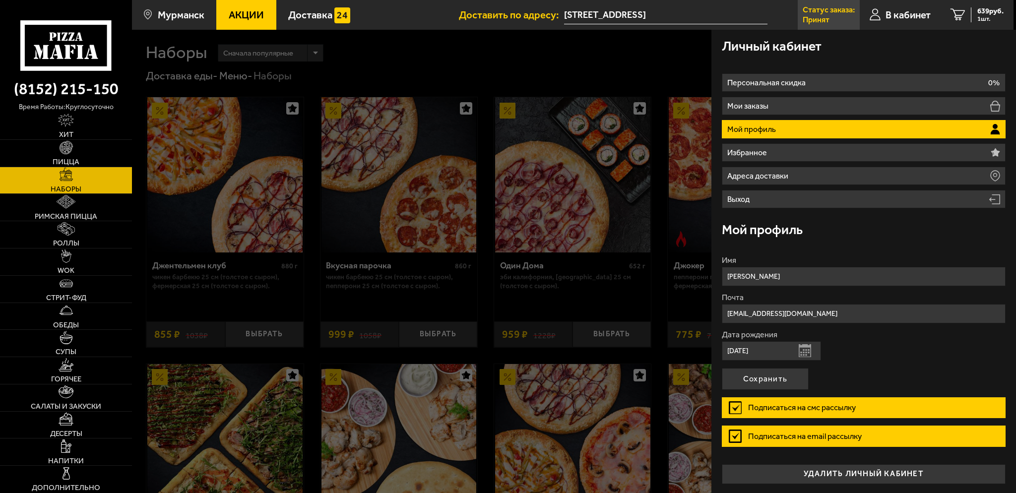
click at [816, 20] on p "Принят" at bounding box center [816, 20] width 27 height 8
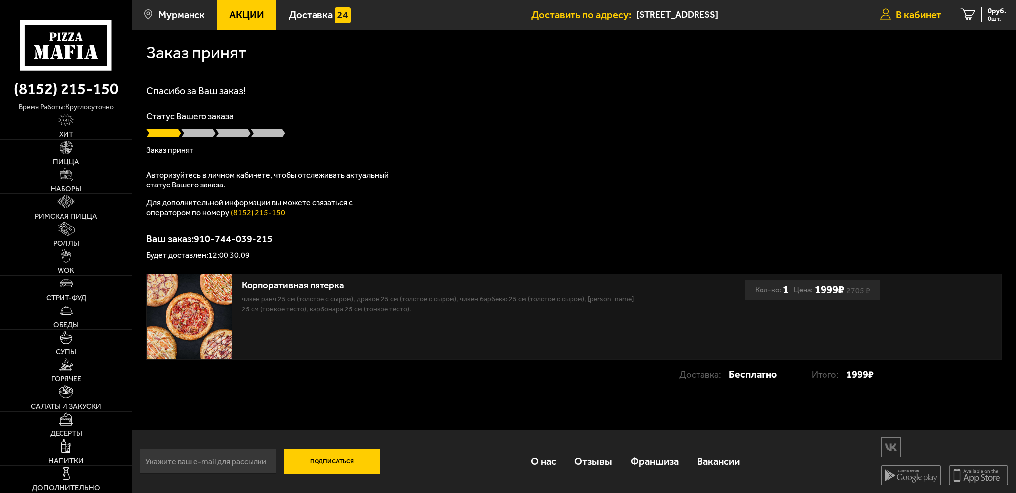
click at [933, 15] on span "В кабинет" at bounding box center [918, 15] width 45 height 10
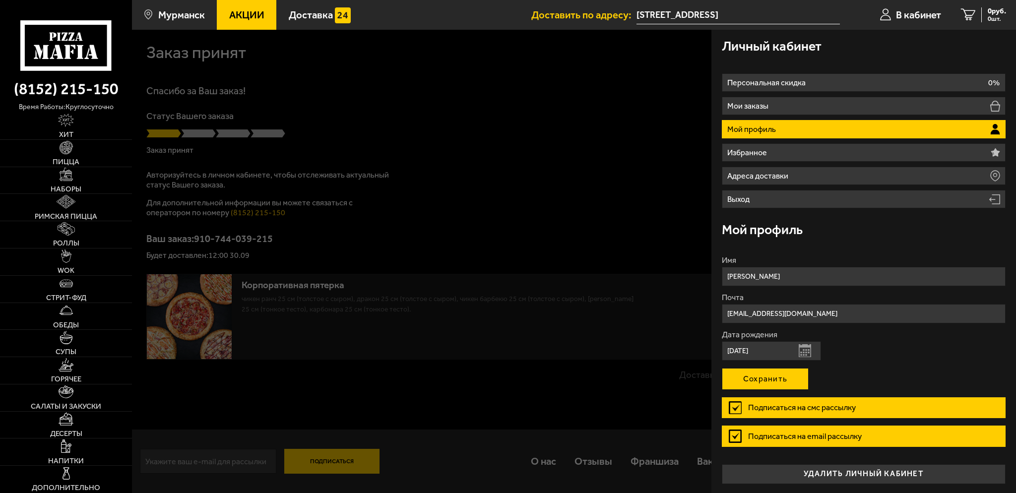
click at [767, 378] on button "Сохранить" at bounding box center [765, 379] width 87 height 22
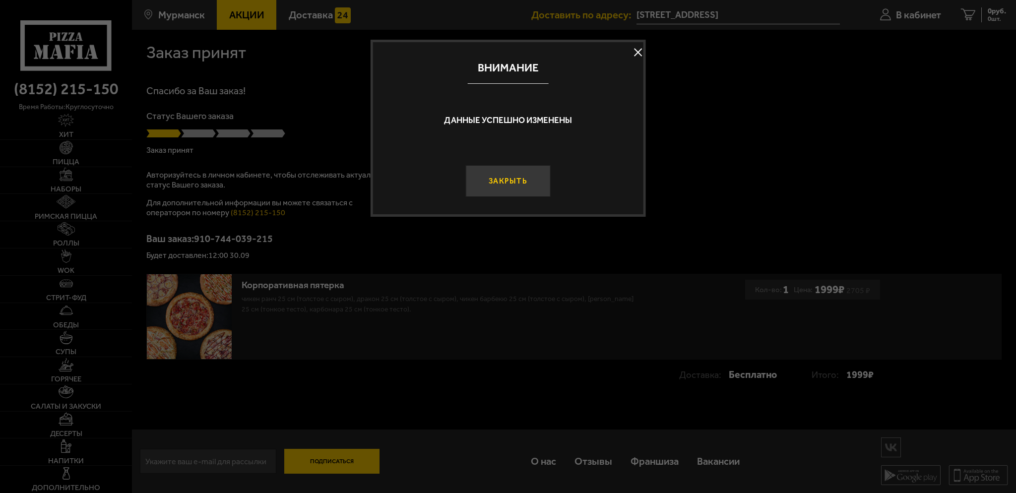
click at [519, 190] on button "Закрыть" at bounding box center [508, 181] width 85 height 32
